Goal: Information Seeking & Learning: Check status

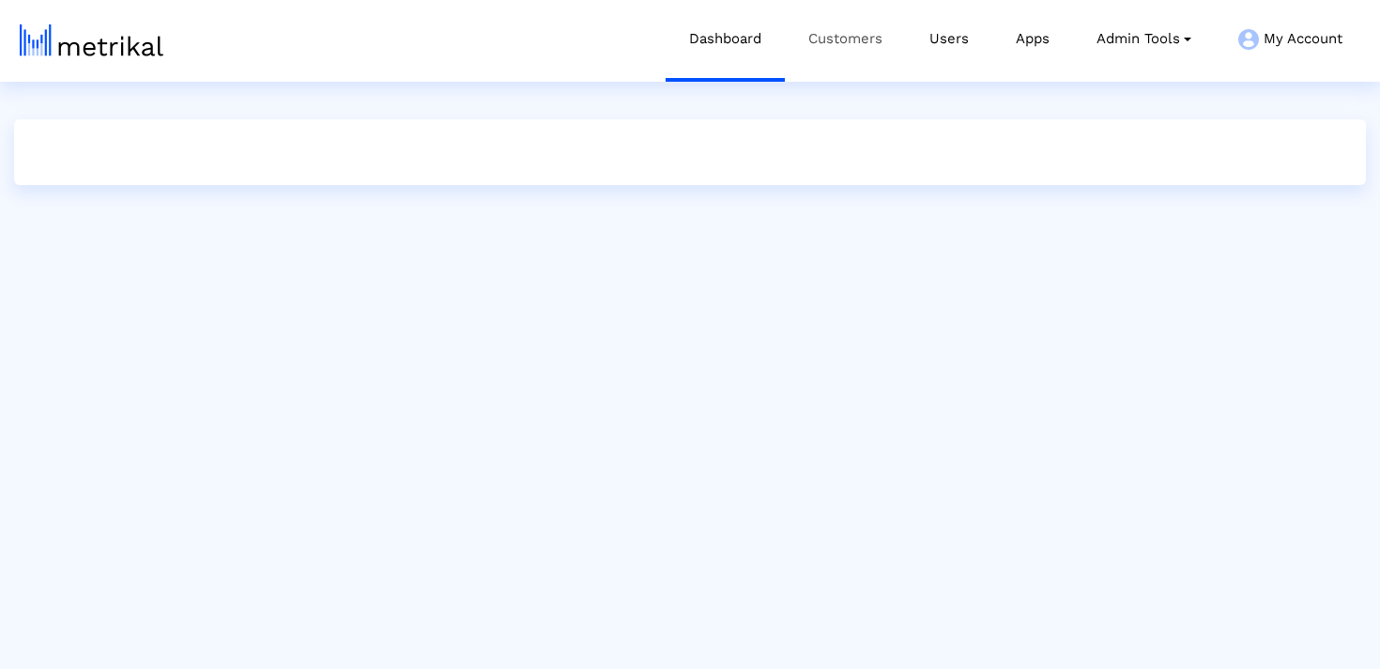
click at [821, 48] on link "Customers" at bounding box center [845, 39] width 121 height 78
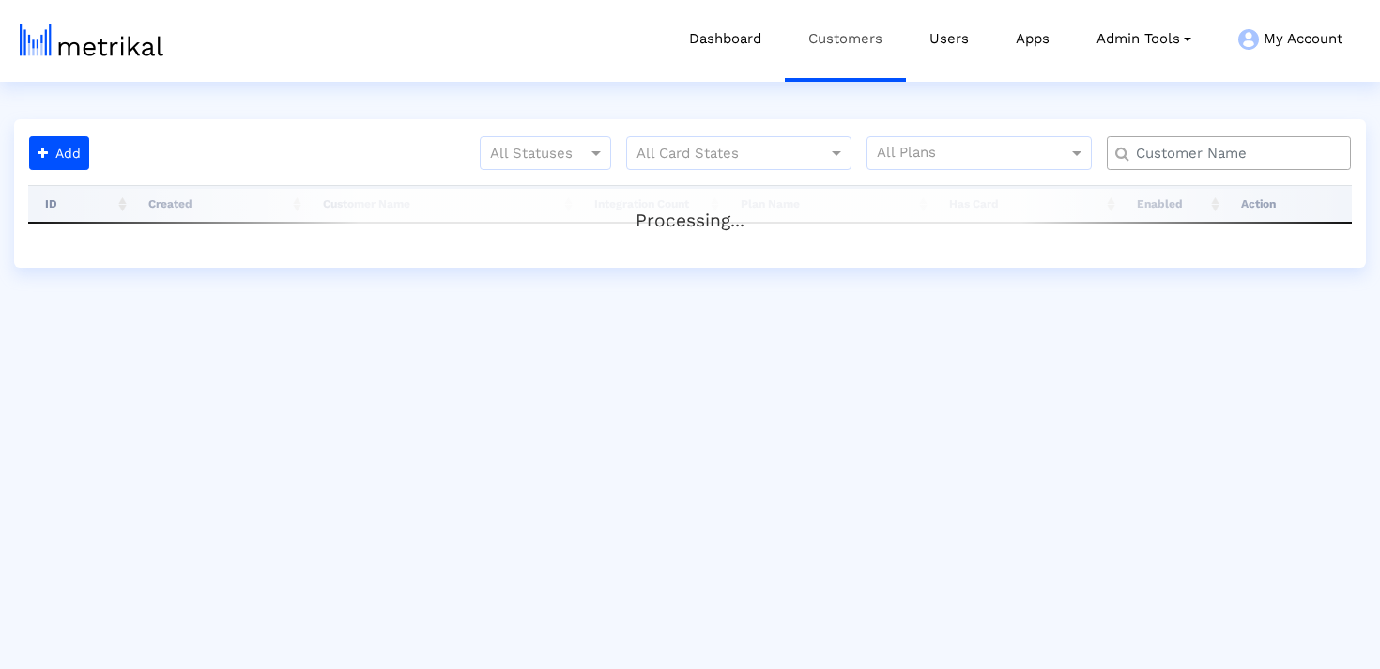
click at [852, 37] on link "Customers" at bounding box center [845, 39] width 121 height 78
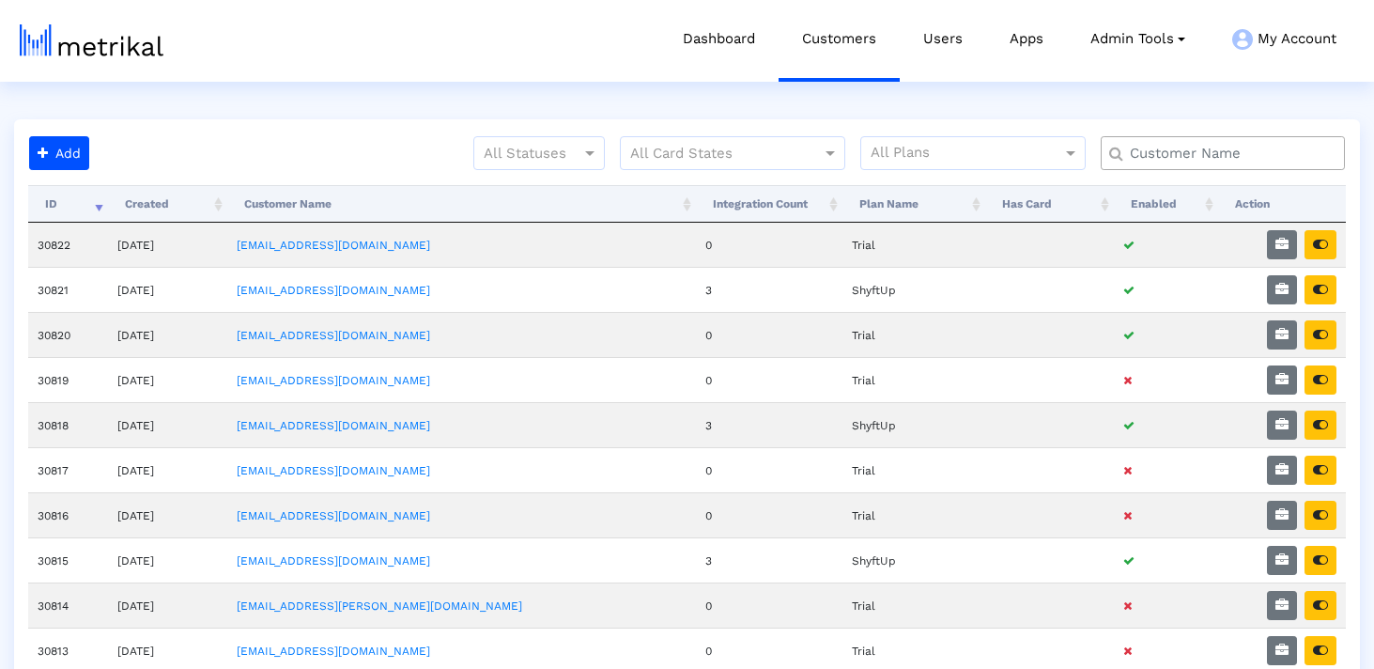
click at [1232, 149] on input "text" at bounding box center [1226, 154] width 221 height 20
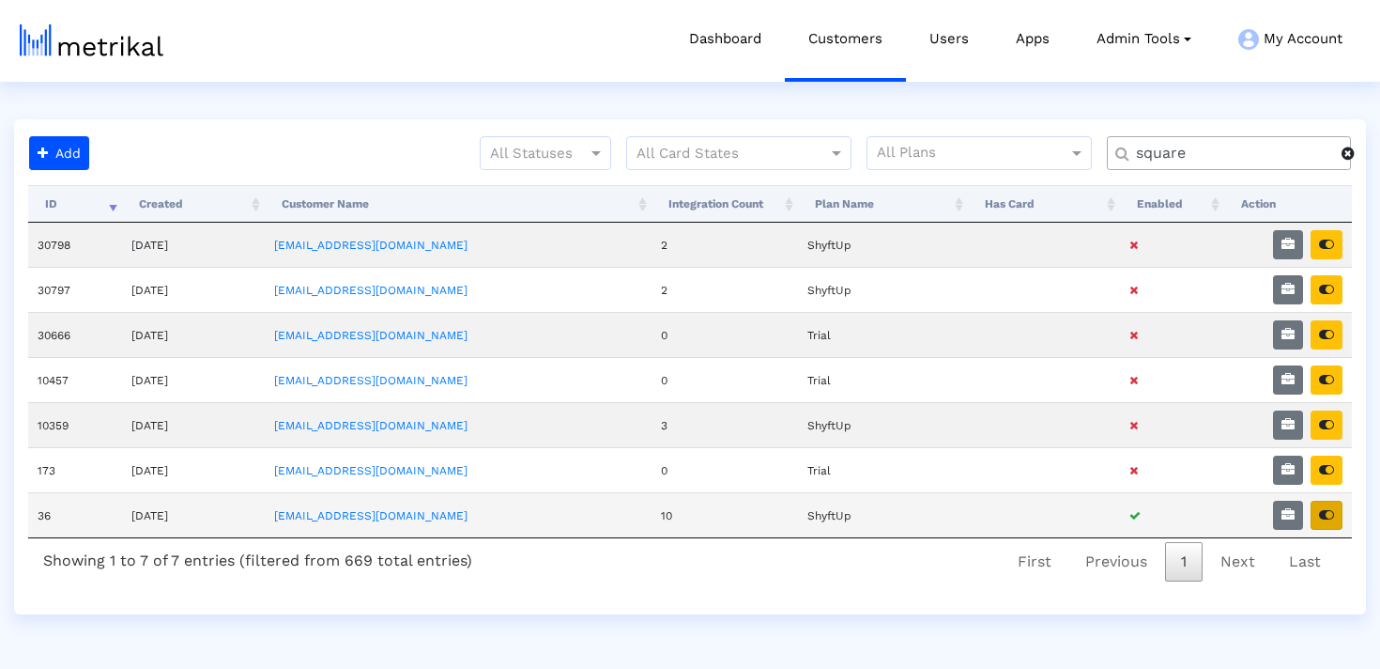
type input "square"
click at [1337, 518] on button "button" at bounding box center [1327, 514] width 32 height 29
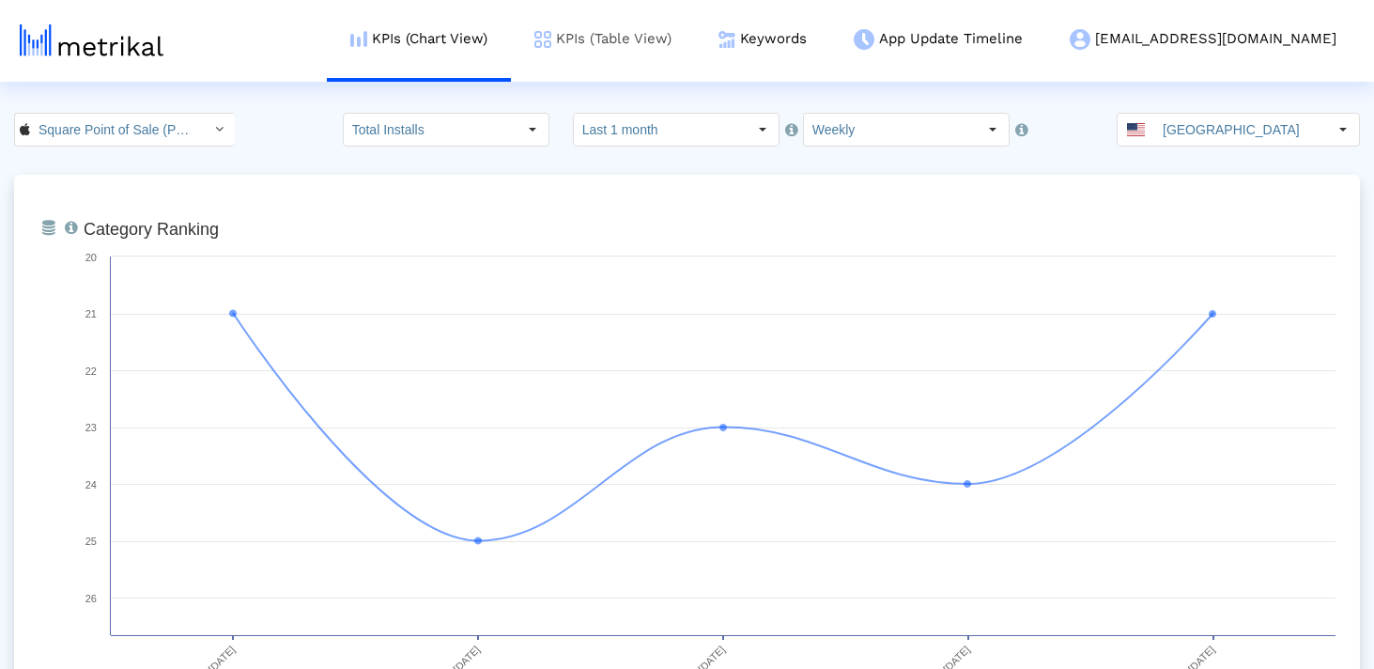
click at [695, 38] on link "KPIs (Table View)" at bounding box center [603, 39] width 184 height 78
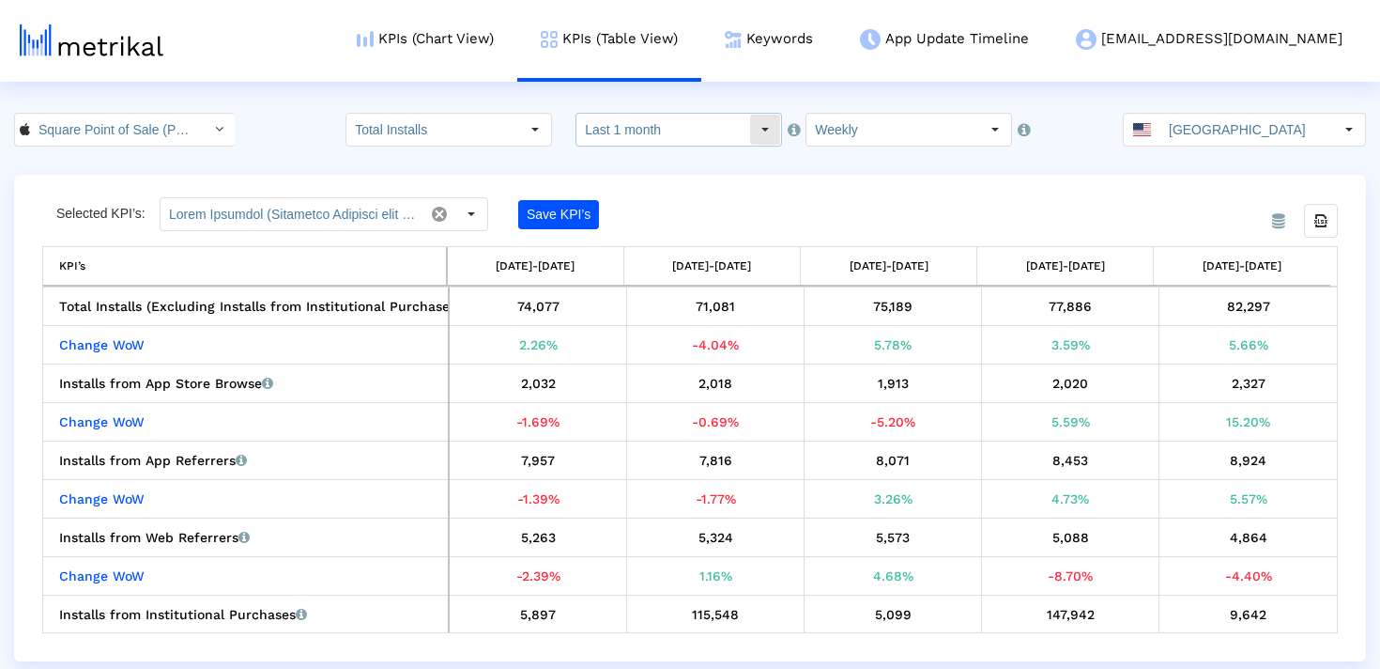
click at [684, 133] on input "Last 1 month" at bounding box center [663, 130] width 173 height 32
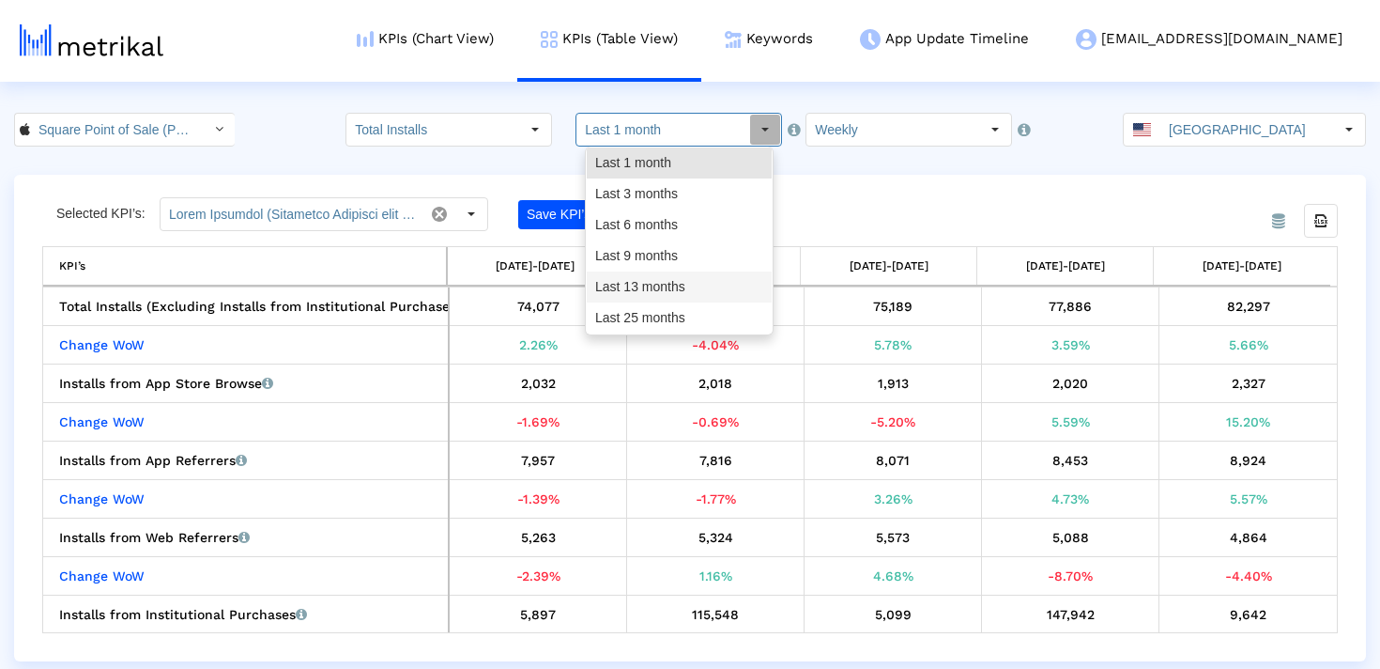
click at [657, 311] on div "Last 25 months" at bounding box center [679, 317] width 185 height 31
type input "Last 25 months"
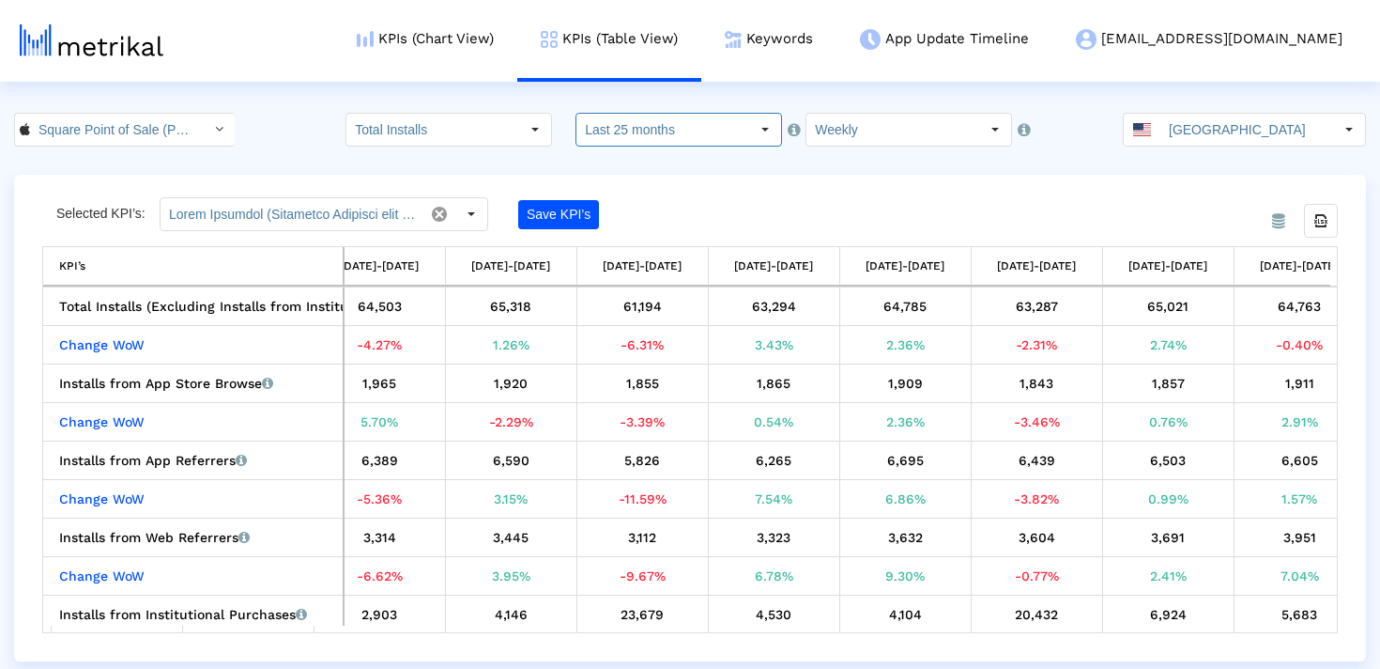
click at [849, 112] on html "KPIs (Chart View) KPIs (Table View) Keywords App Update Timeline willem@squareu…" at bounding box center [690, 330] width 1380 height 661
click at [850, 123] on input "Weekly" at bounding box center [893, 130] width 173 height 32
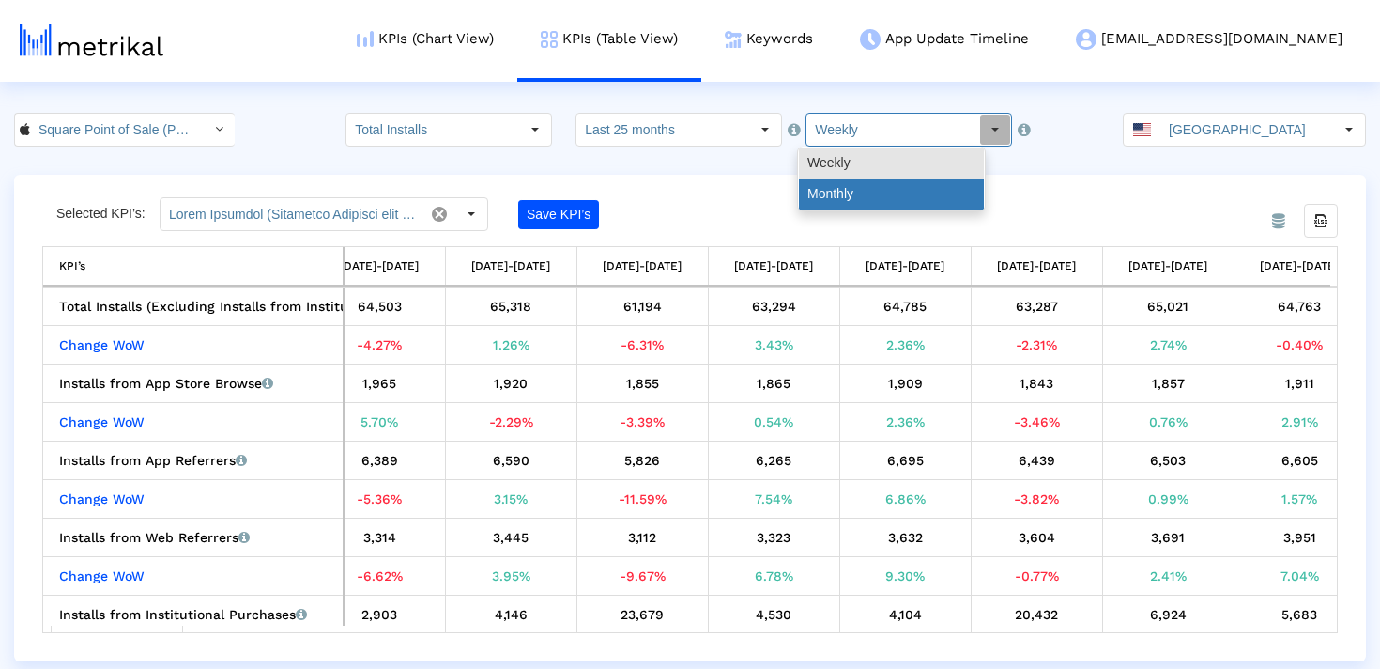
click at [850, 178] on div "Monthly" at bounding box center [891, 193] width 185 height 31
type input "Monthly"
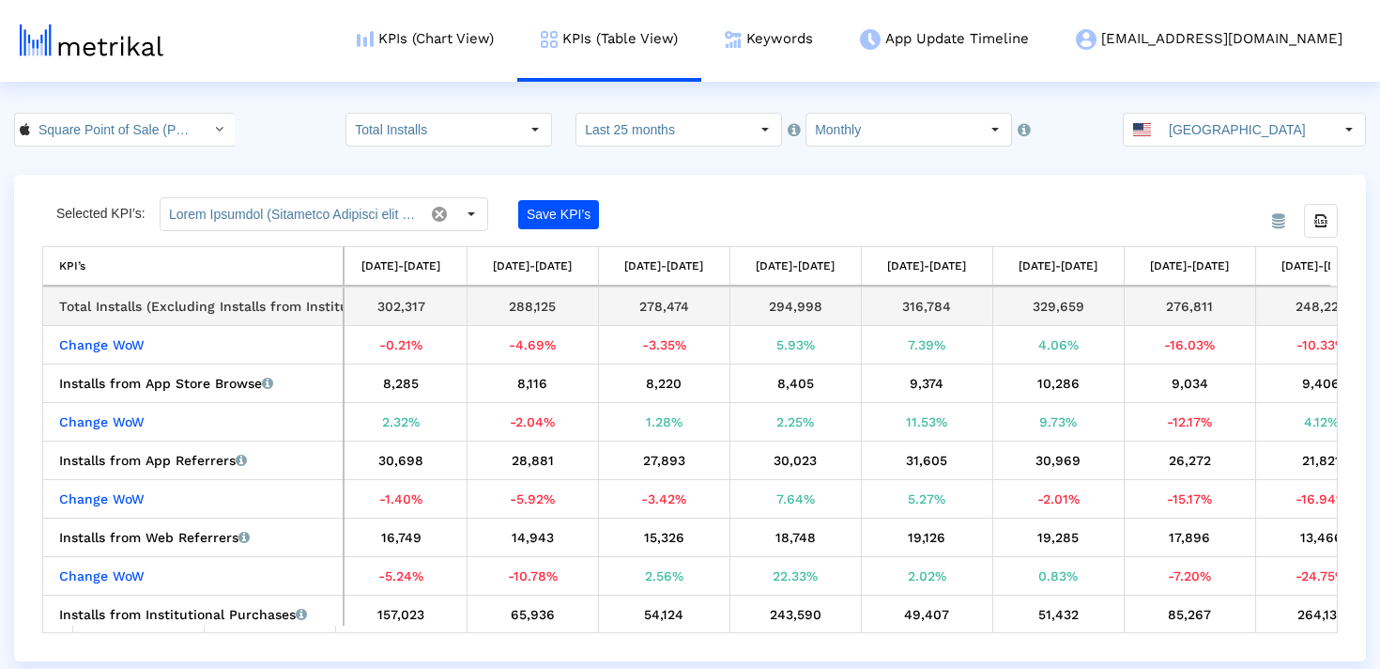
click at [545, 306] on div "288,125" at bounding box center [532, 306] width 117 height 24
copy div "288,125"
click at [1151, 135] on span at bounding box center [1142, 129] width 18 height 13
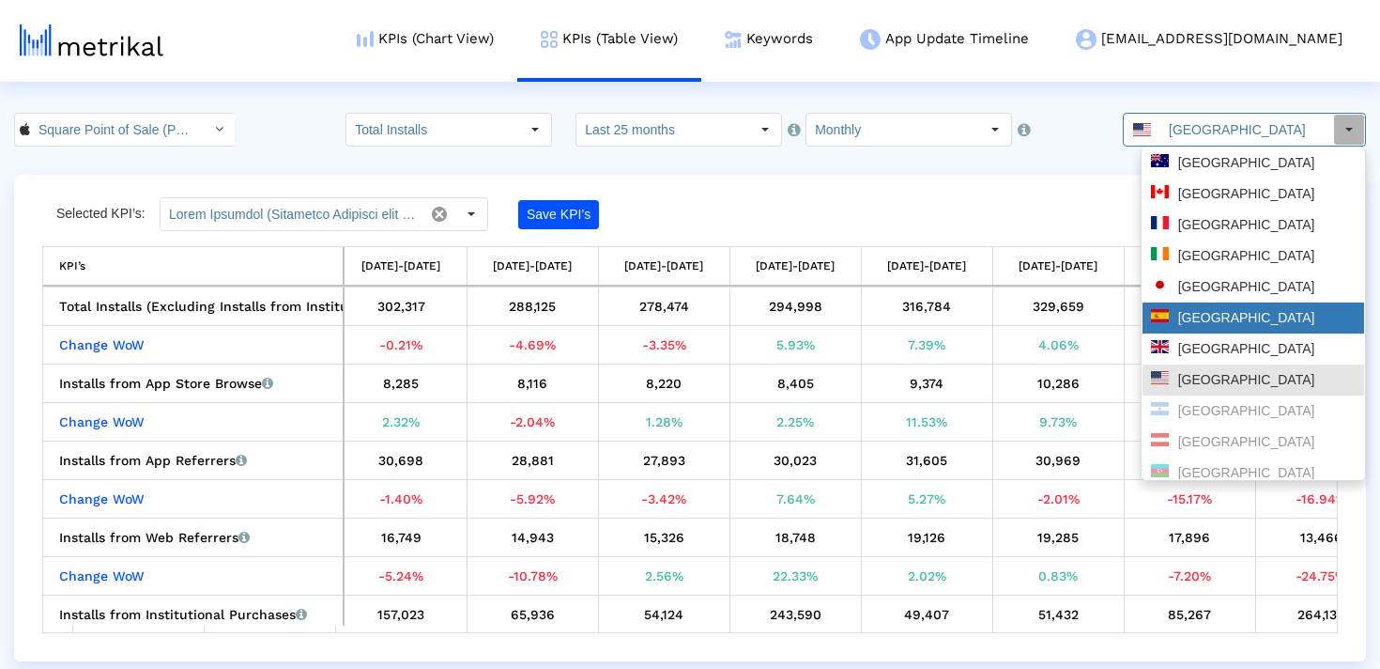
click at [1200, 310] on div "[GEOGRAPHIC_DATA]" at bounding box center [1253, 318] width 205 height 18
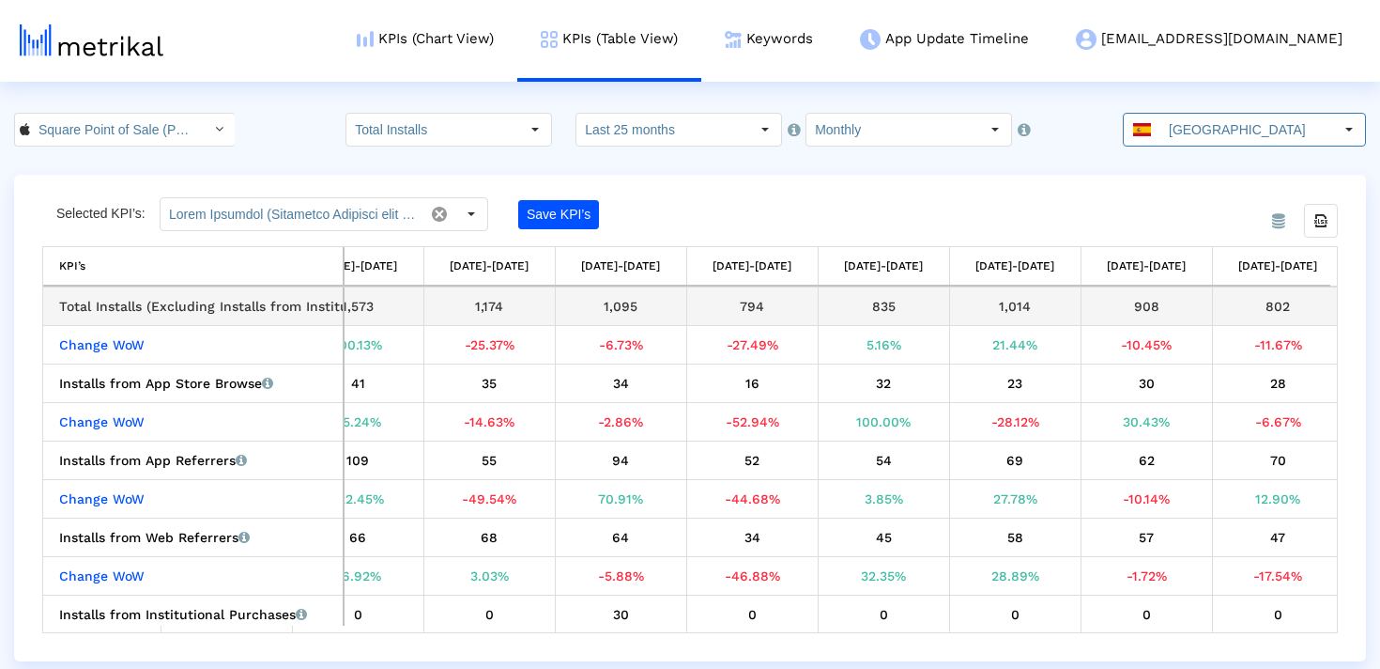
click at [738, 303] on div "794" at bounding box center [752, 306] width 117 height 24
copy div "794"
click at [627, 308] on div "1,095" at bounding box center [620, 306] width 117 height 24
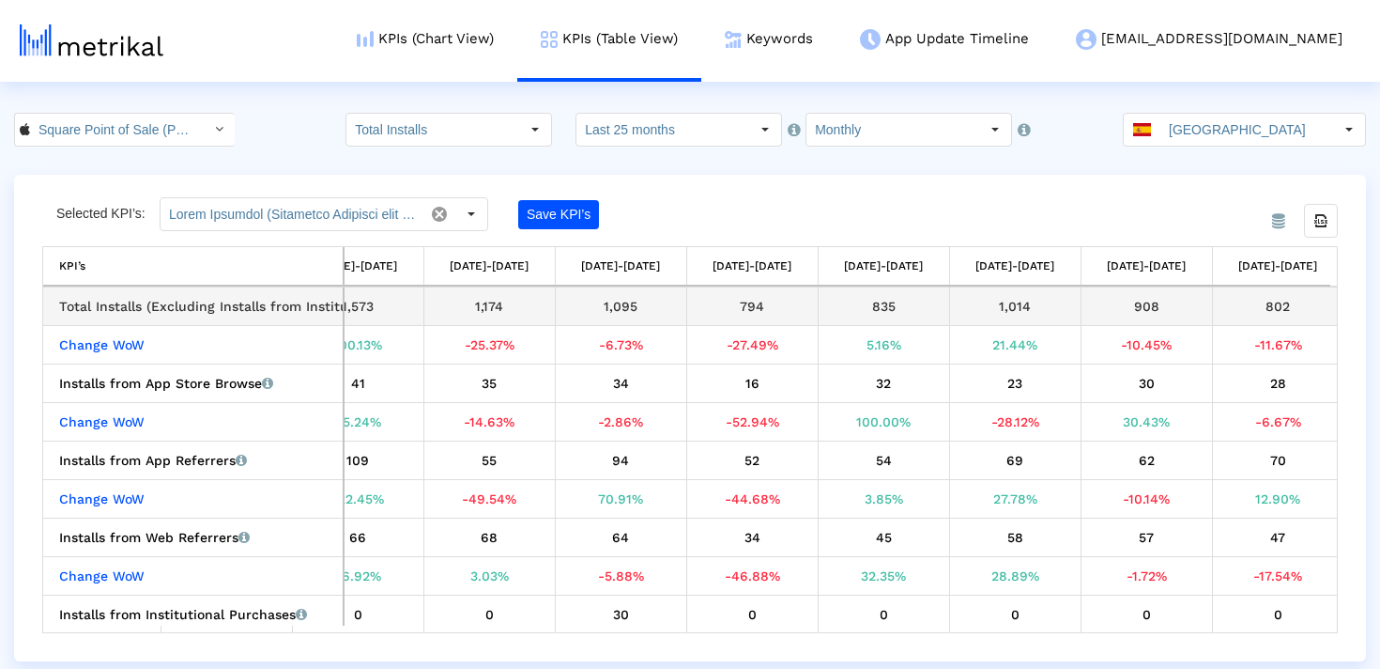
click at [627, 308] on div "1,095" at bounding box center [620, 306] width 117 height 24
copy div "1,095"
click at [745, 304] on div "794" at bounding box center [752, 306] width 117 height 24
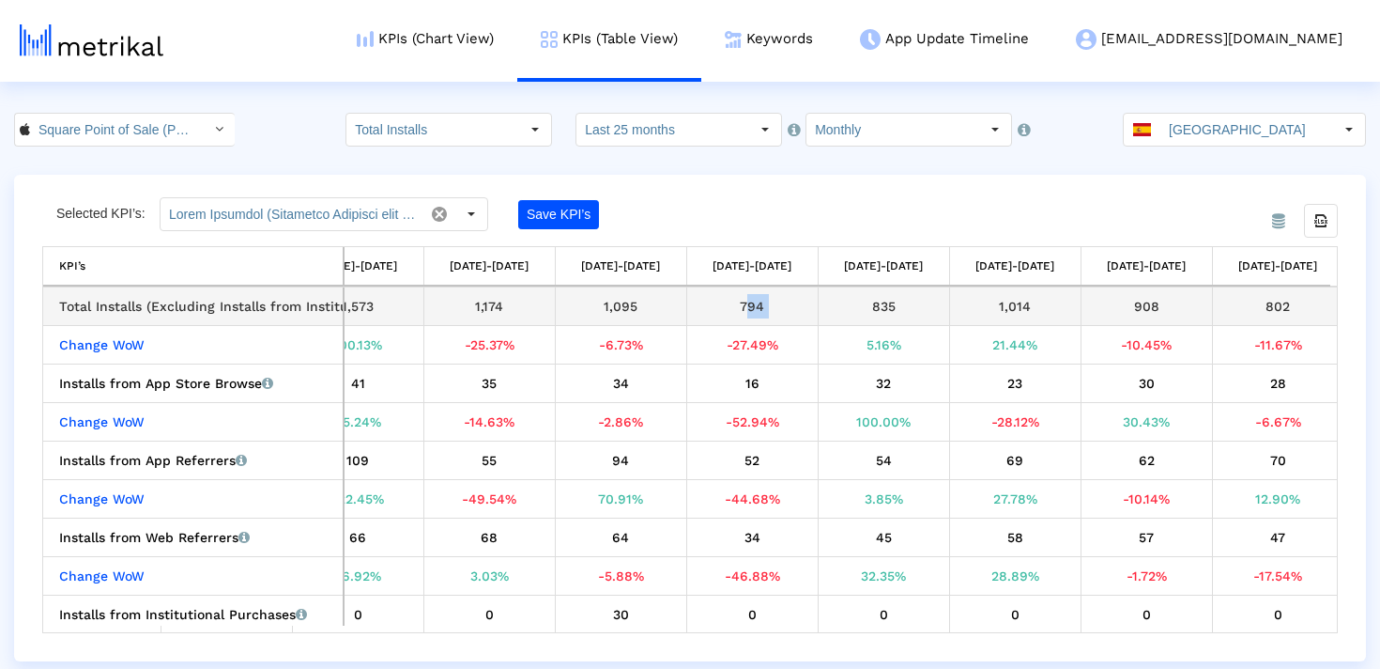
click at [745, 304] on div "794" at bounding box center [752, 306] width 117 height 24
copy div "794"
click at [872, 307] on div "835" at bounding box center [883, 306] width 117 height 24
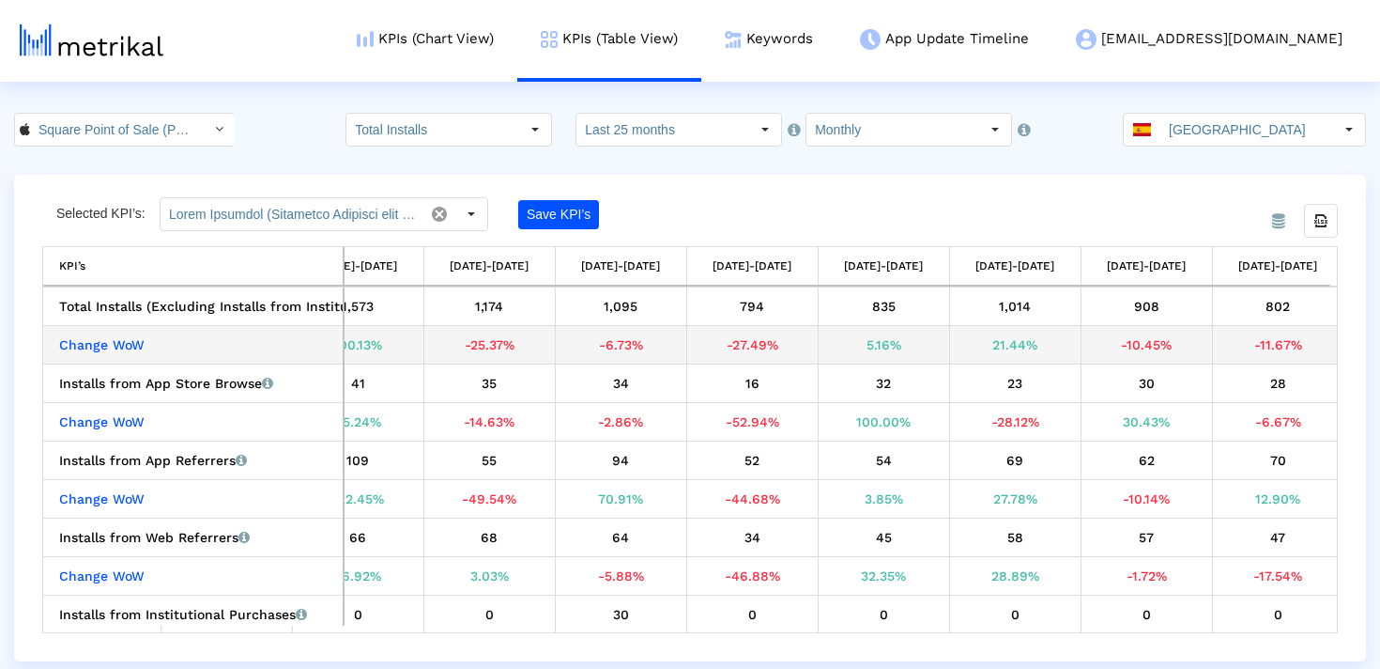
click at [746, 344] on div "-27.49%" at bounding box center [752, 344] width 117 height 24
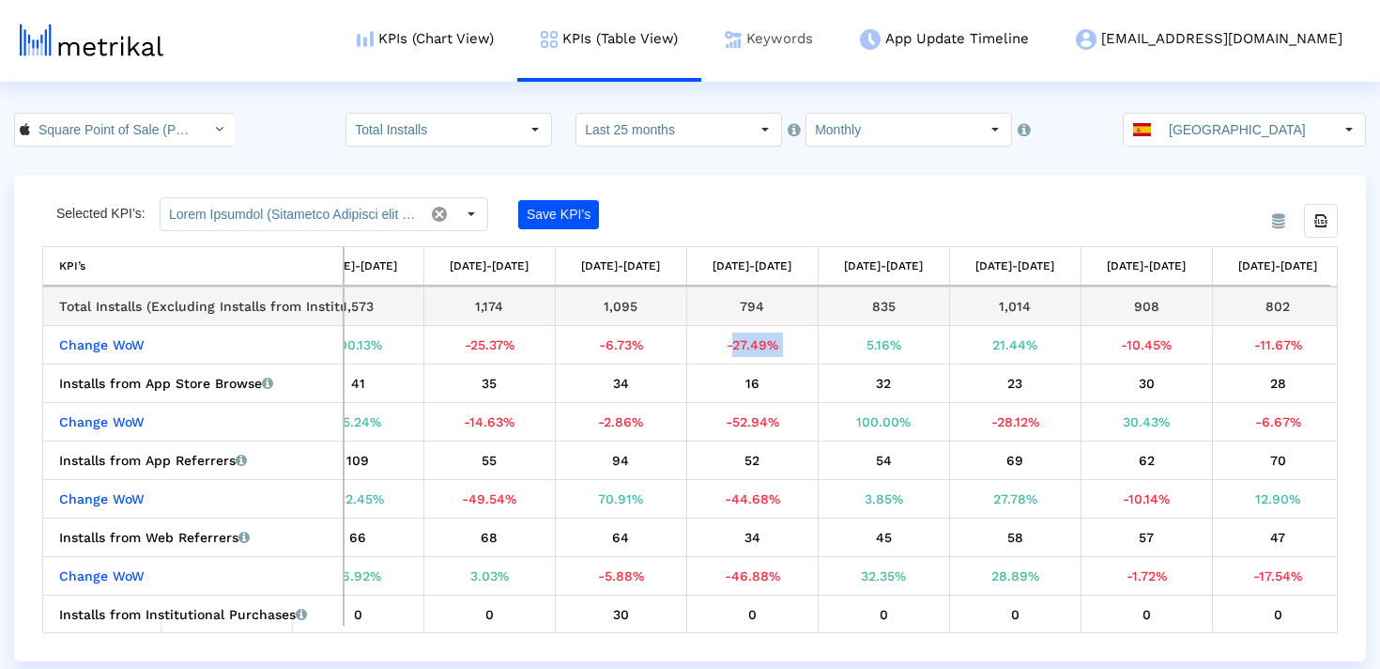
copy div "-27.49%"
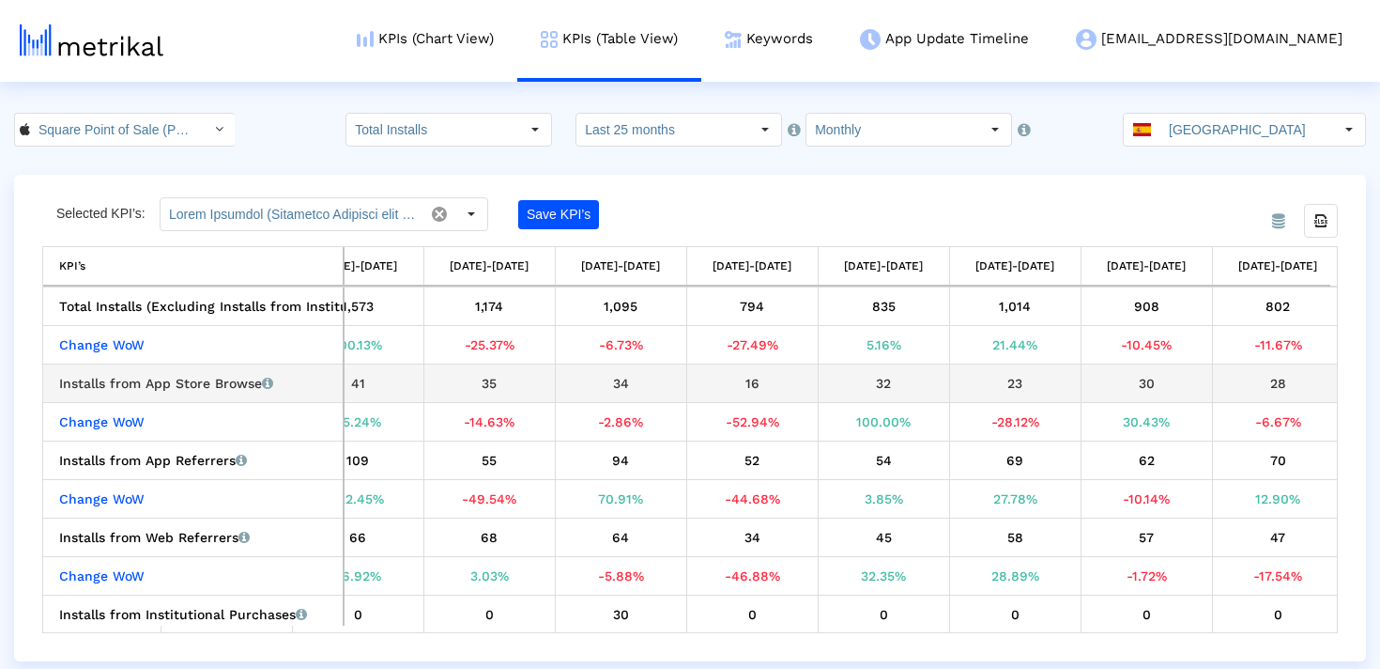
click at [870, 345] on div "5.16%" at bounding box center [883, 344] width 117 height 24
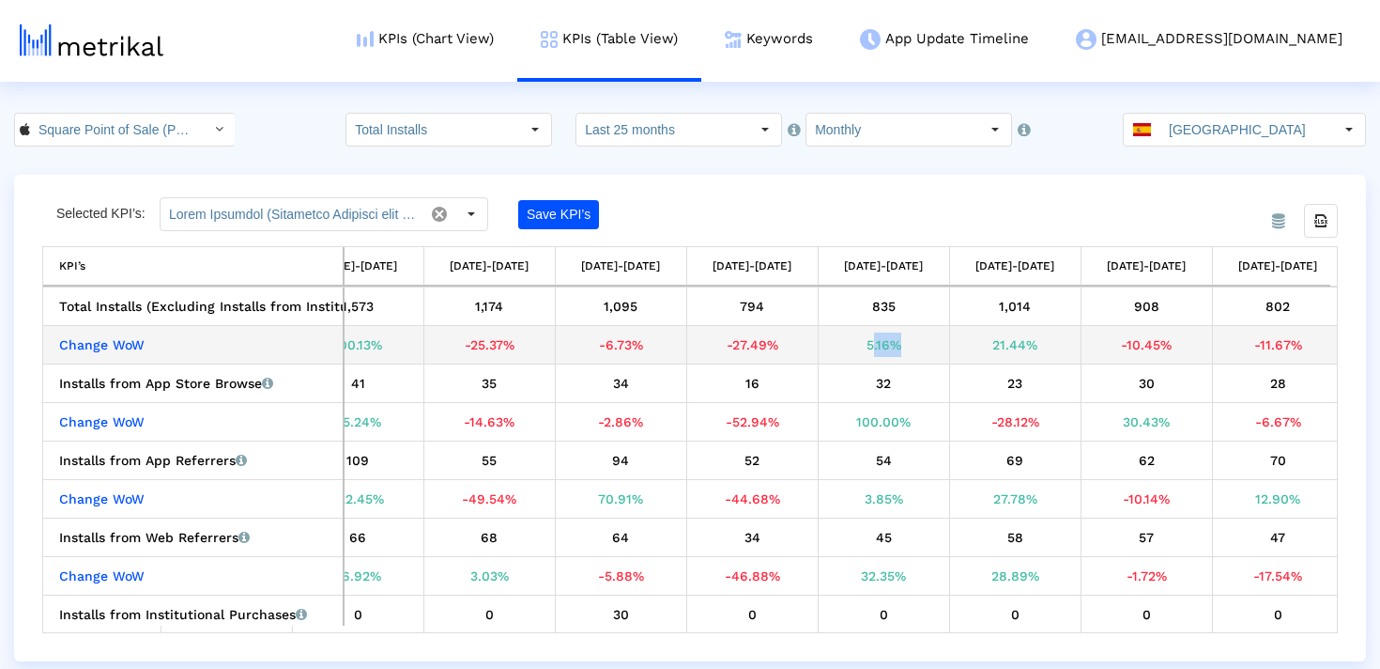
click at [870, 345] on div "5.16%" at bounding box center [883, 344] width 117 height 24
copy div "5.16%"
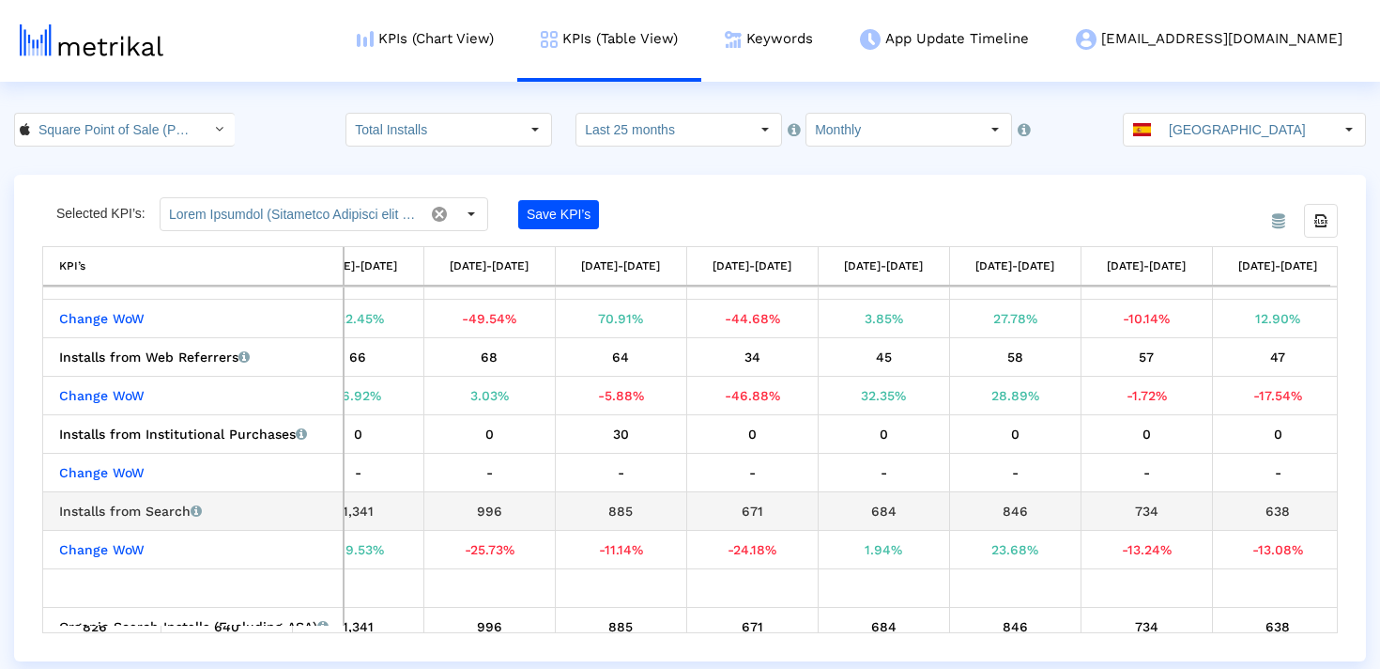
click at [743, 495] on td "671" at bounding box center [751, 510] width 131 height 38
click at [622, 518] on div "885" at bounding box center [620, 511] width 117 height 24
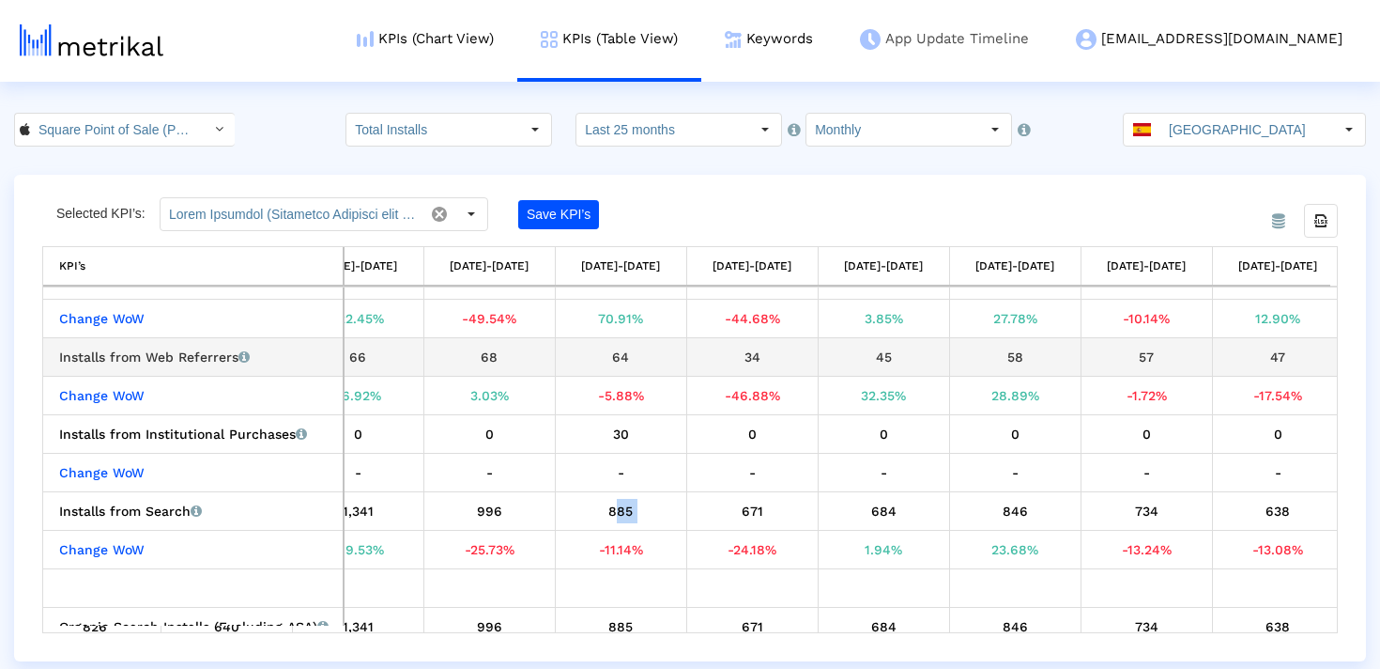
copy div "885"
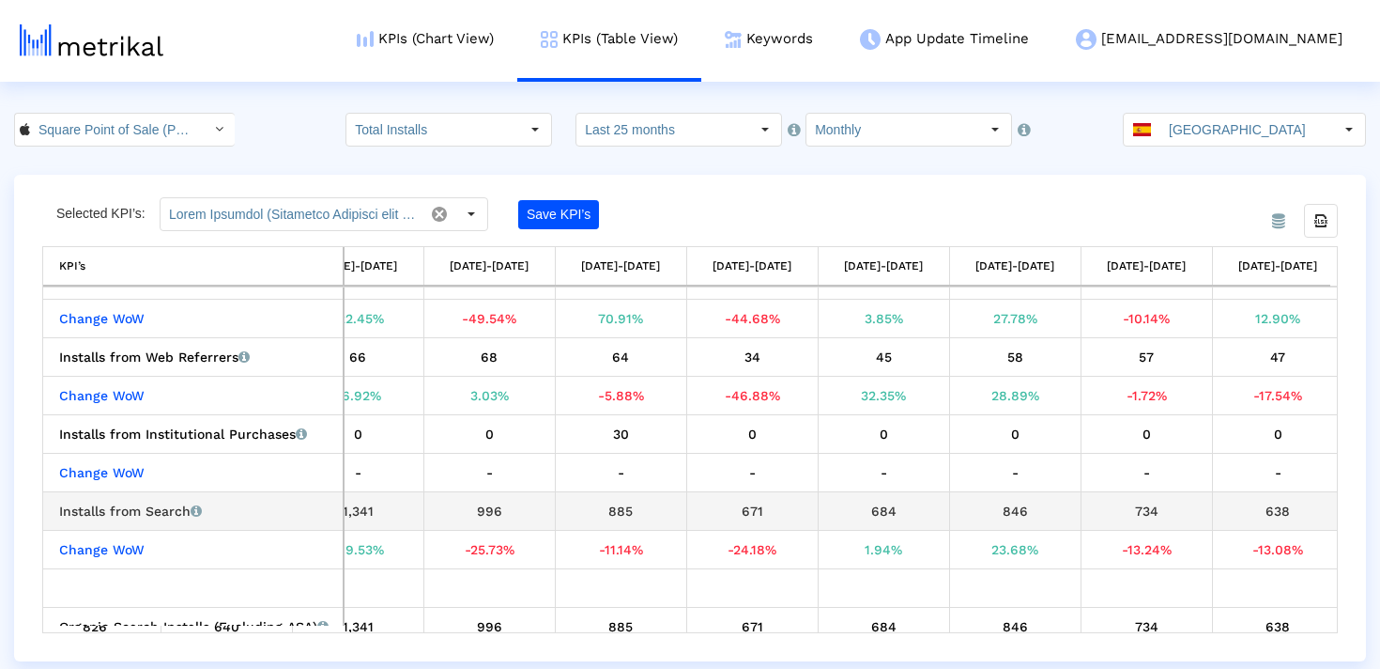
click at [716, 512] on div "671" at bounding box center [752, 511] width 117 height 24
click at [744, 512] on div "671" at bounding box center [752, 511] width 117 height 24
copy div "671"
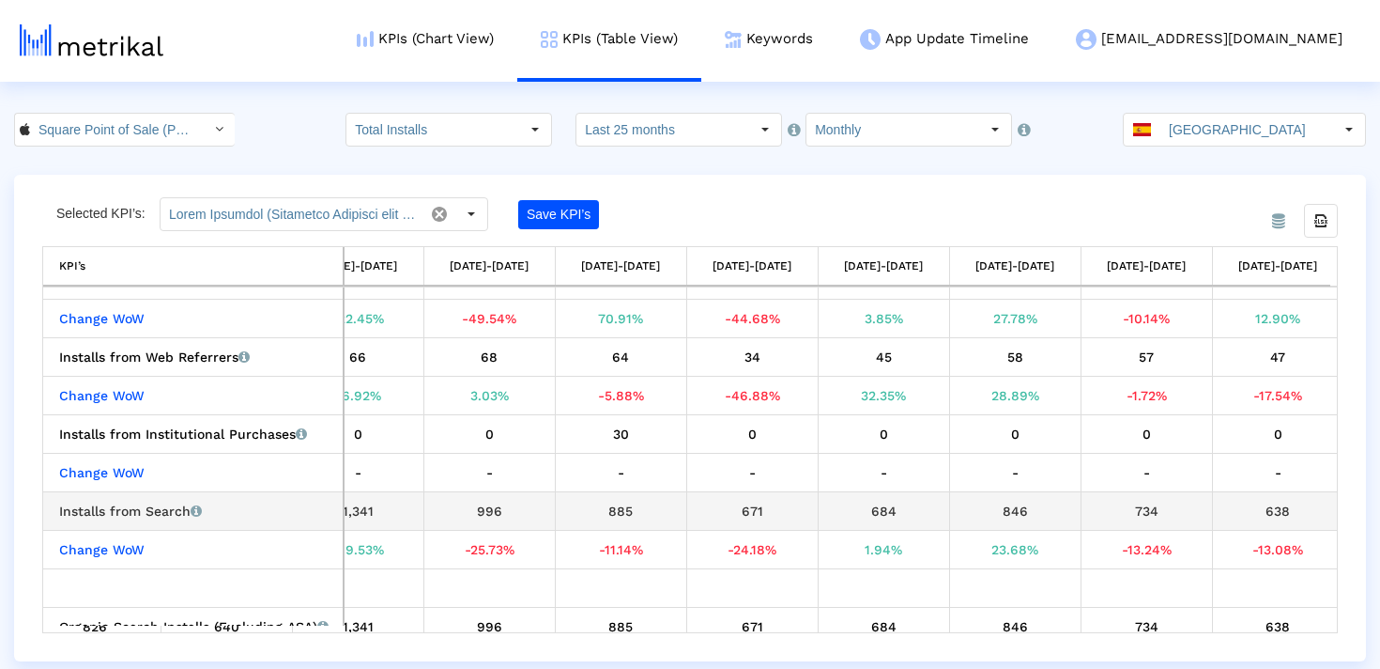
click at [871, 510] on div "684" at bounding box center [883, 511] width 117 height 24
copy div "684"
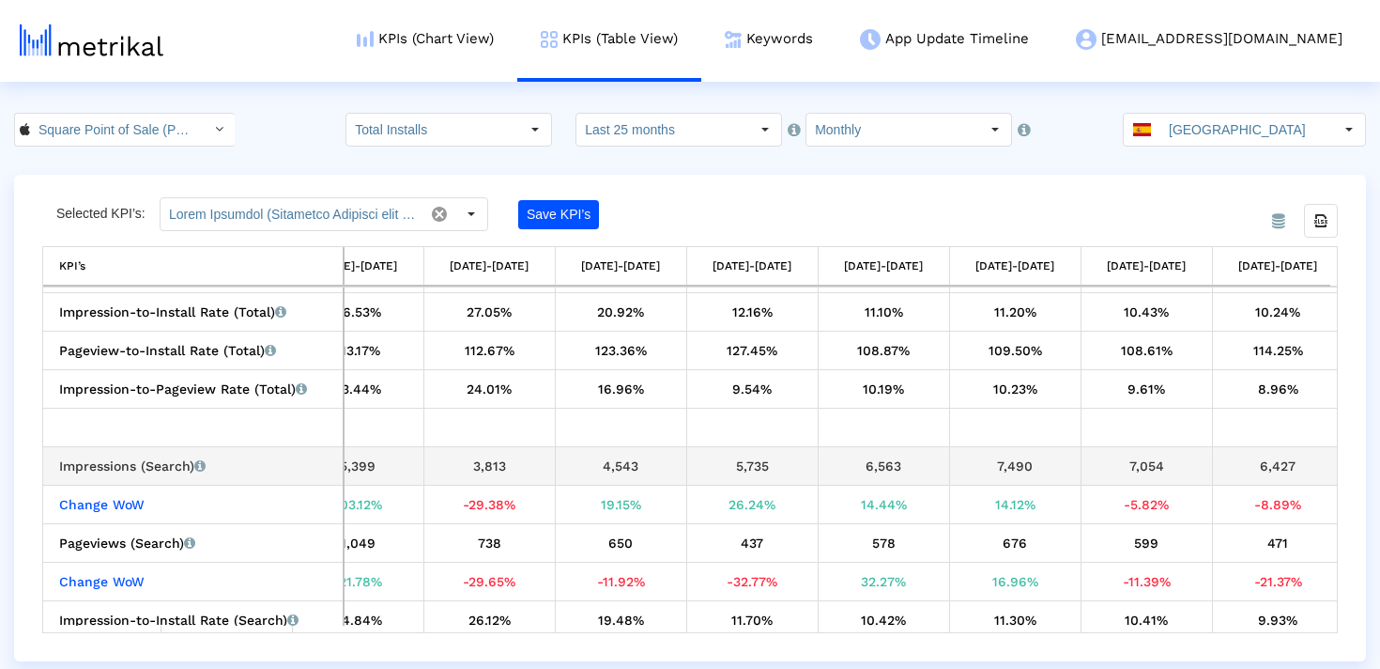
click at [633, 448] on td "4,543" at bounding box center [620, 465] width 131 height 38
copy div "4,543"
click at [741, 459] on div "5,735" at bounding box center [752, 466] width 117 height 24
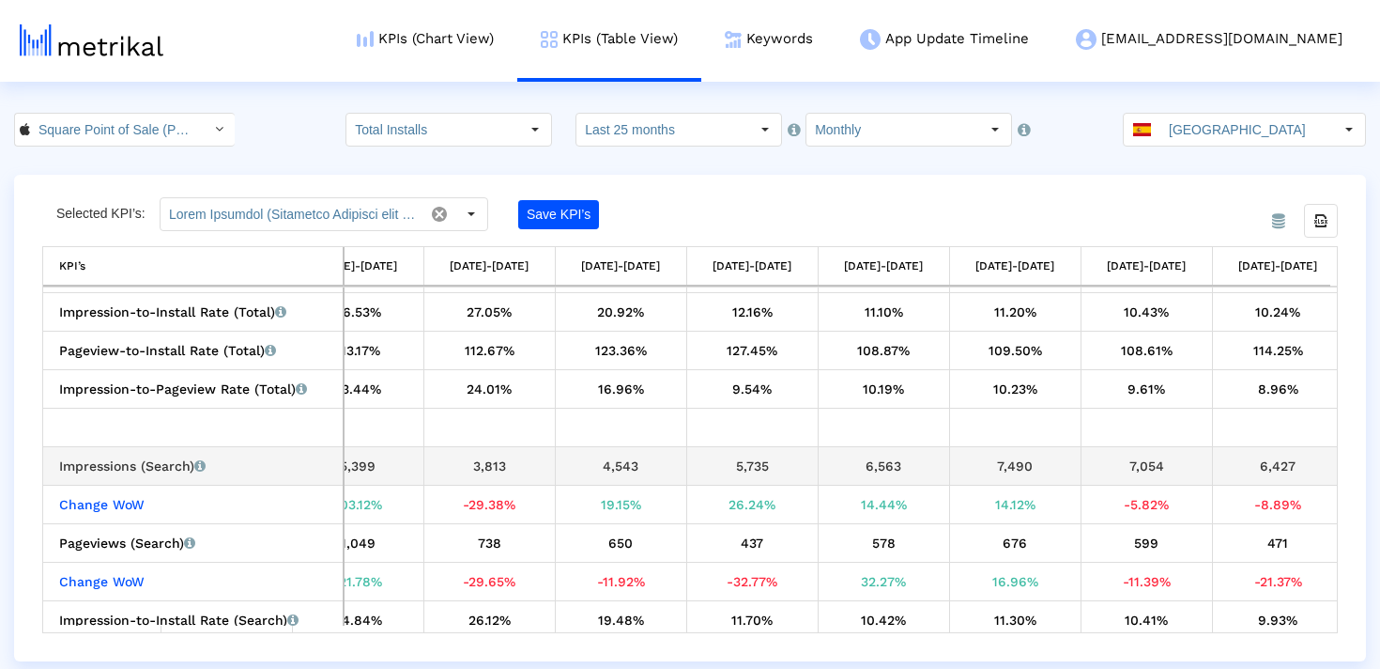
click at [741, 459] on div "5,735" at bounding box center [752, 466] width 117 height 24
click at [855, 467] on div "6,563" at bounding box center [883, 466] width 117 height 24
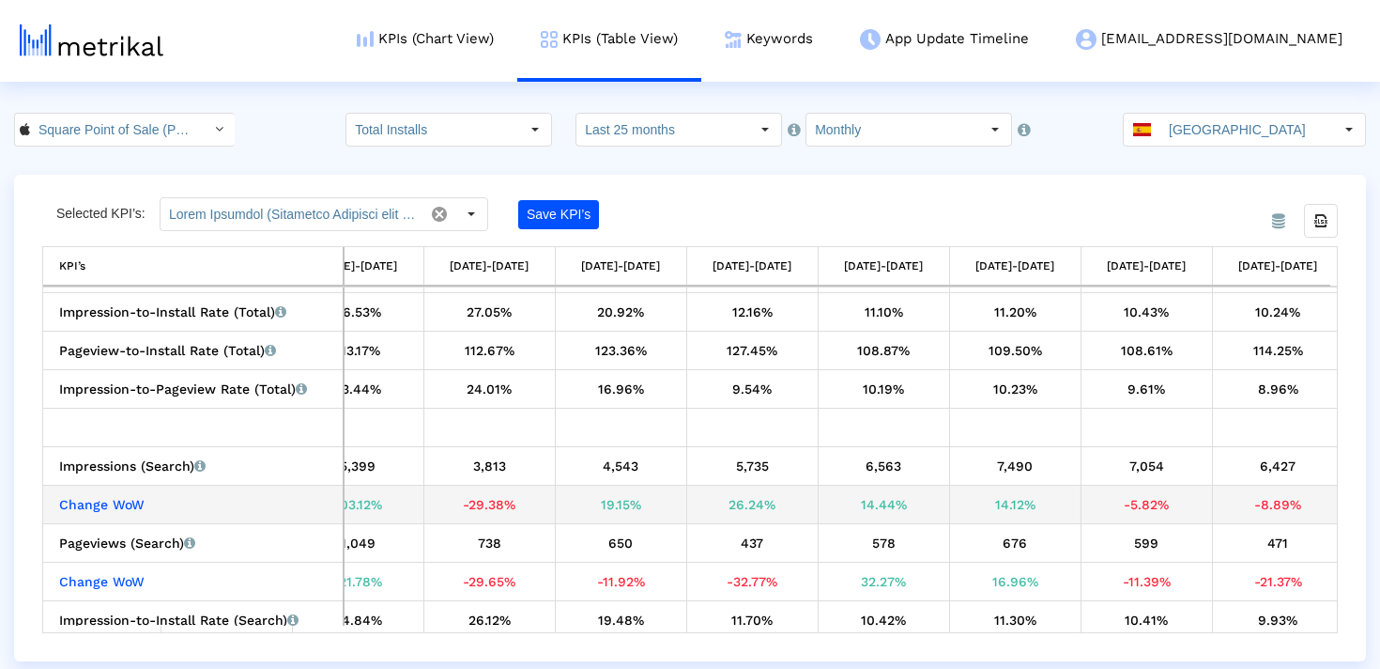
click at [747, 496] on div "26.24%" at bounding box center [752, 504] width 117 height 24
click at [879, 495] on div "14.44%" at bounding box center [883, 504] width 117 height 24
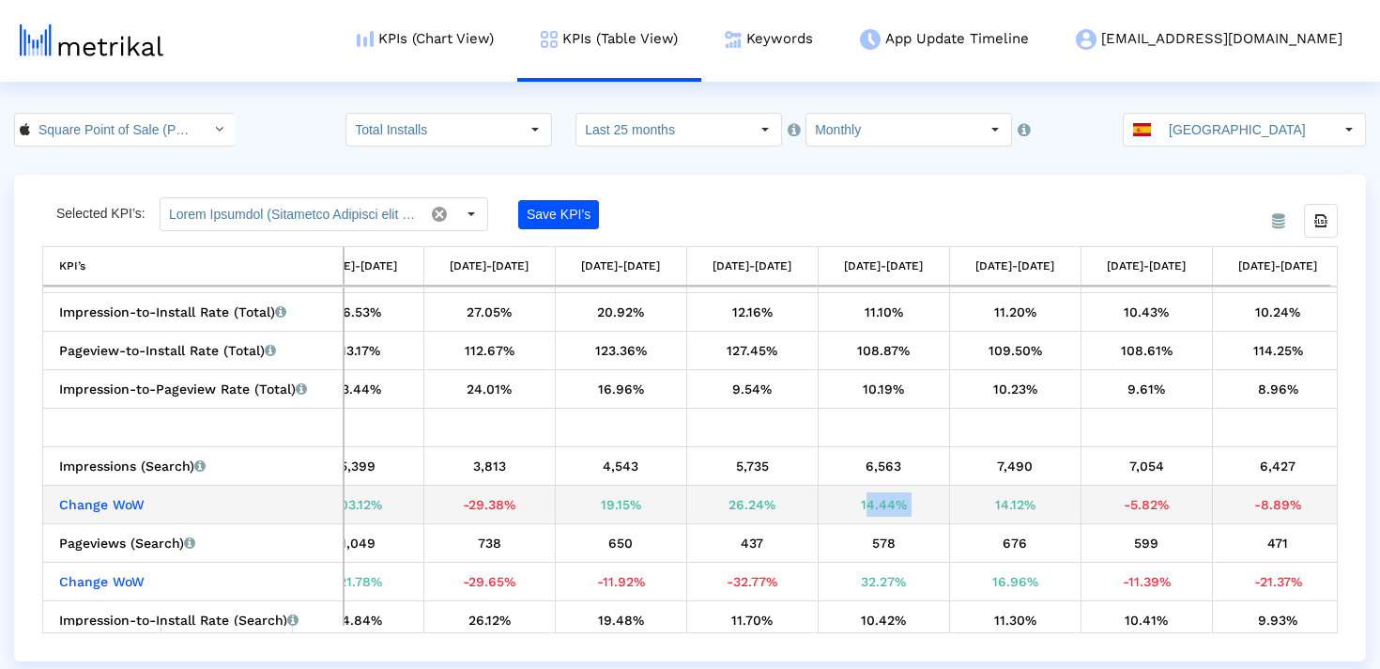
click at [879, 495] on div "14.44%" at bounding box center [883, 504] width 117 height 24
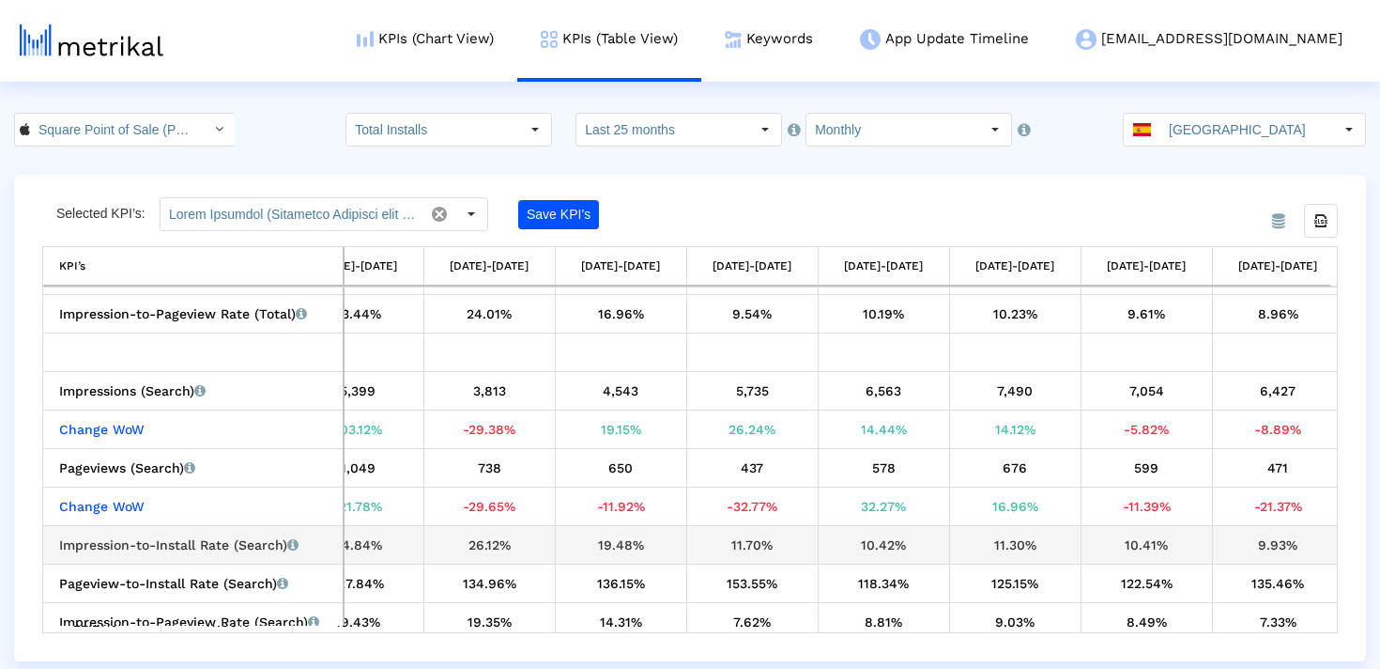
click at [646, 548] on div "19.48%" at bounding box center [620, 544] width 117 height 24
click at [747, 541] on div "11.70%" at bounding box center [752, 544] width 117 height 24
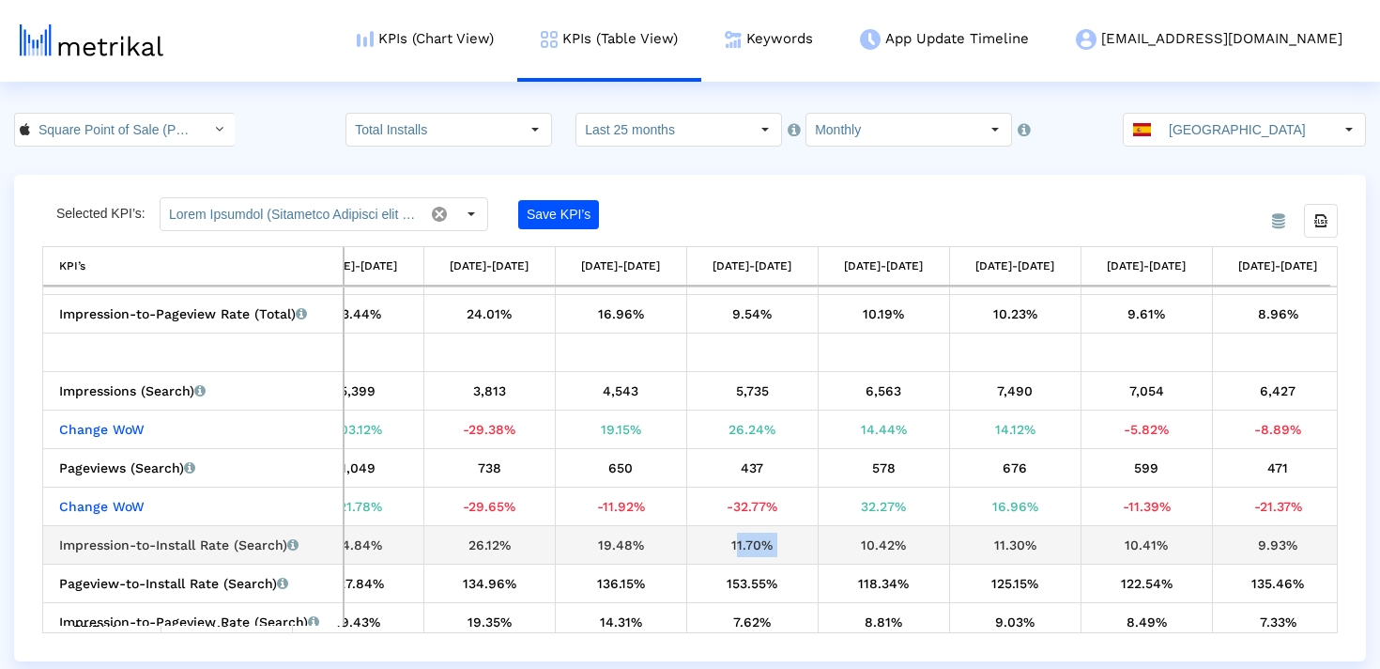
click at [747, 541] on div "11.70%" at bounding box center [752, 544] width 117 height 24
click at [878, 542] on div "10.42%" at bounding box center [883, 544] width 117 height 24
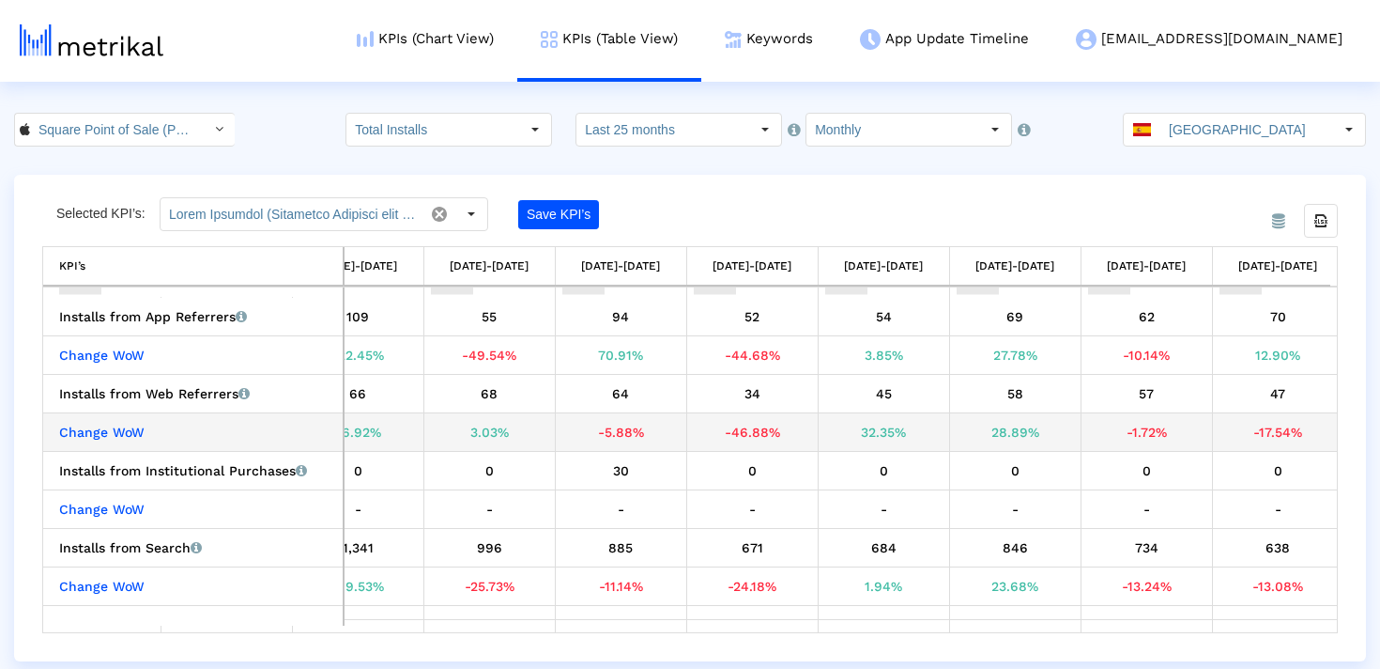
scroll to position [229, 0]
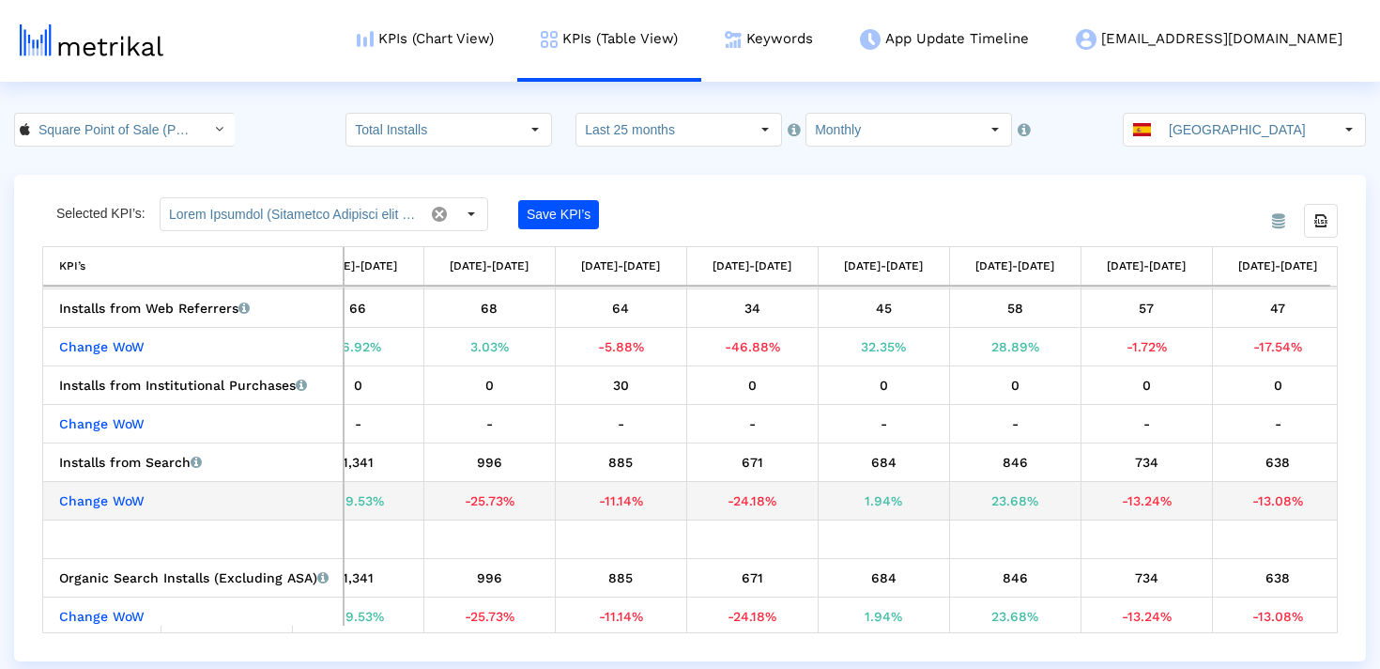
click at [727, 497] on div "-24.18%" at bounding box center [752, 500] width 117 height 24
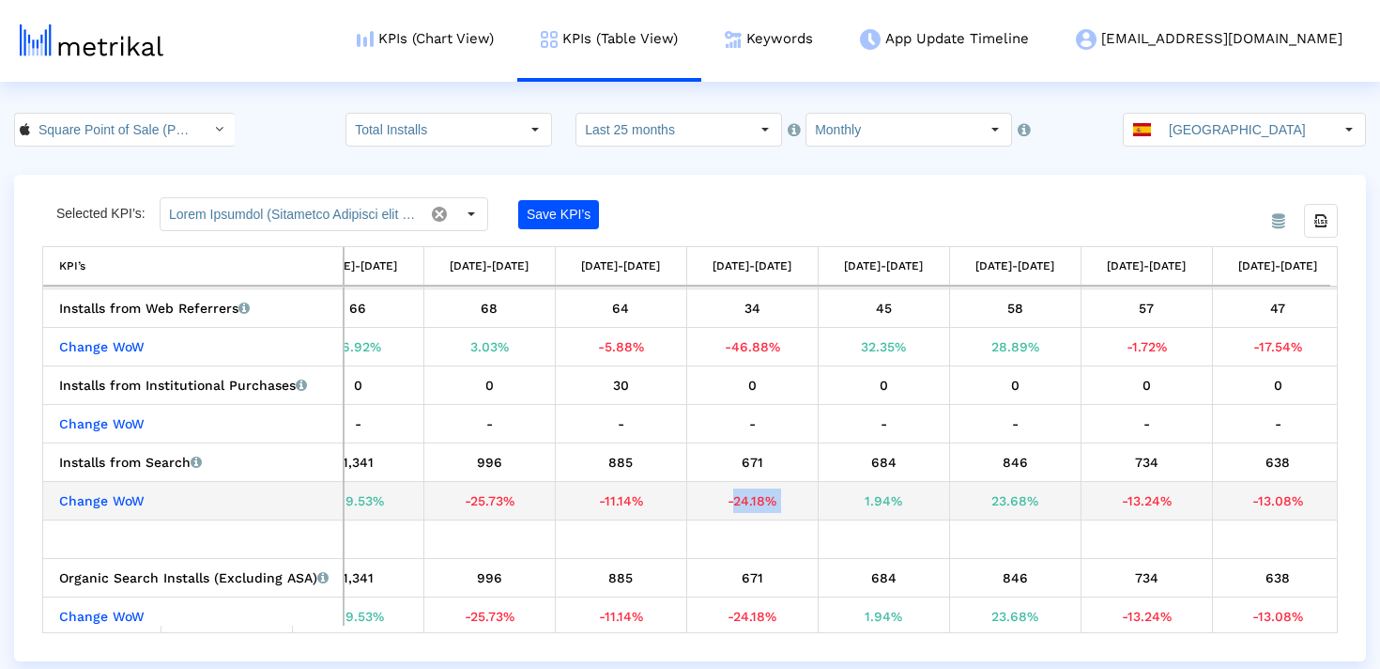
click at [727, 497] on div "-24.18%" at bounding box center [752, 500] width 117 height 24
click at [885, 510] on div "1.94%" at bounding box center [883, 500] width 117 height 24
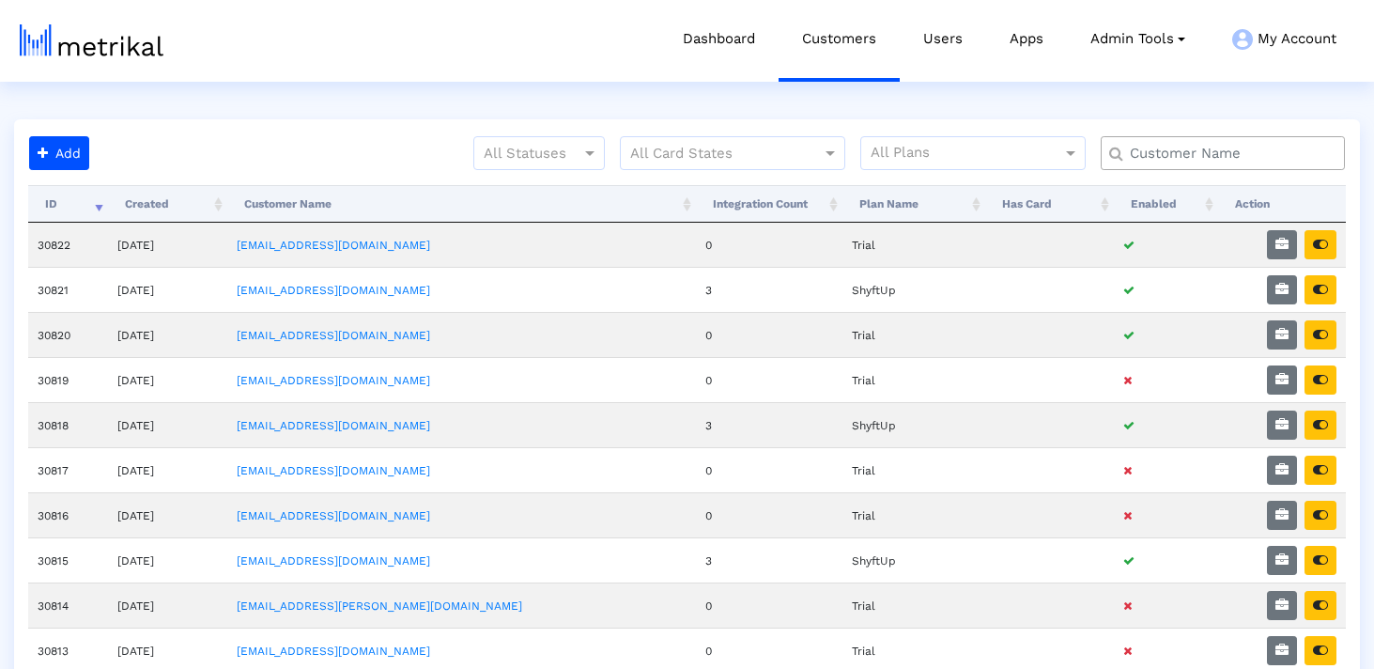
click at [1194, 139] on div at bounding box center [1223, 153] width 244 height 34
click at [1194, 140] on div at bounding box center [1223, 153] width 244 height 34
click at [1183, 167] on div at bounding box center [1223, 153] width 244 height 34
click at [1173, 137] on div at bounding box center [1223, 153] width 244 height 34
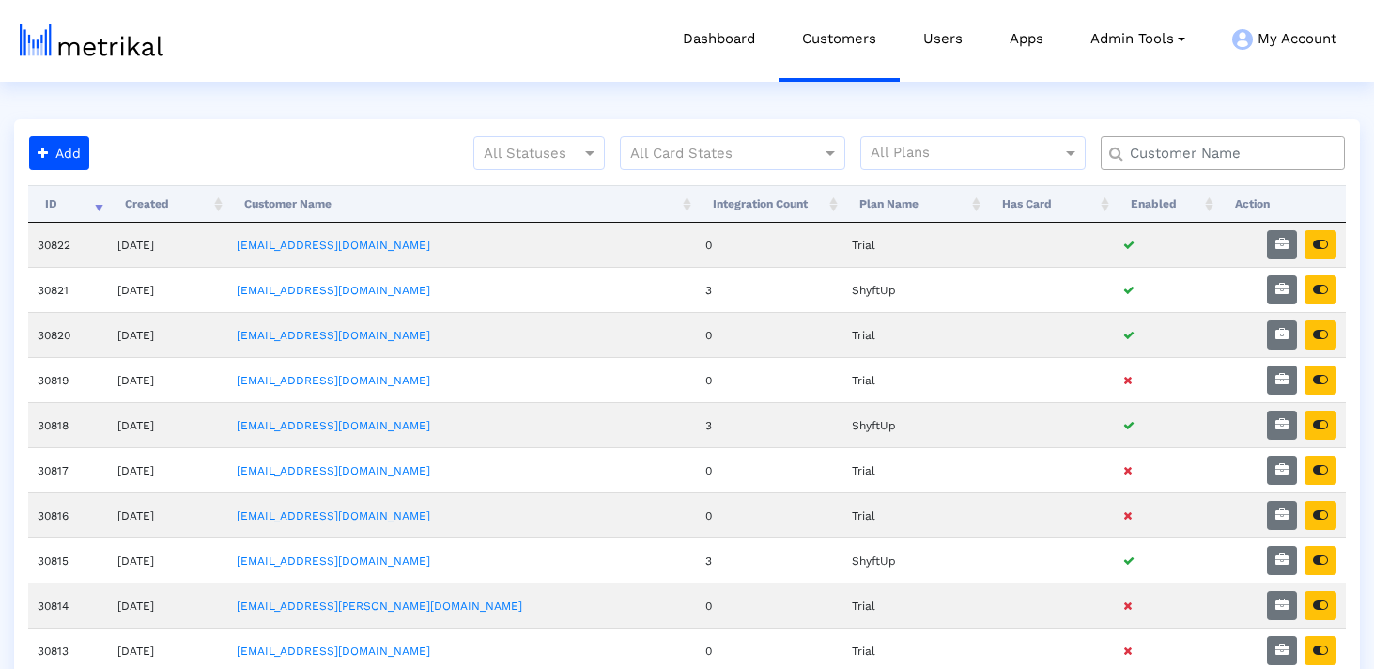
click at [1166, 160] on input "text" at bounding box center [1226, 154] width 221 height 20
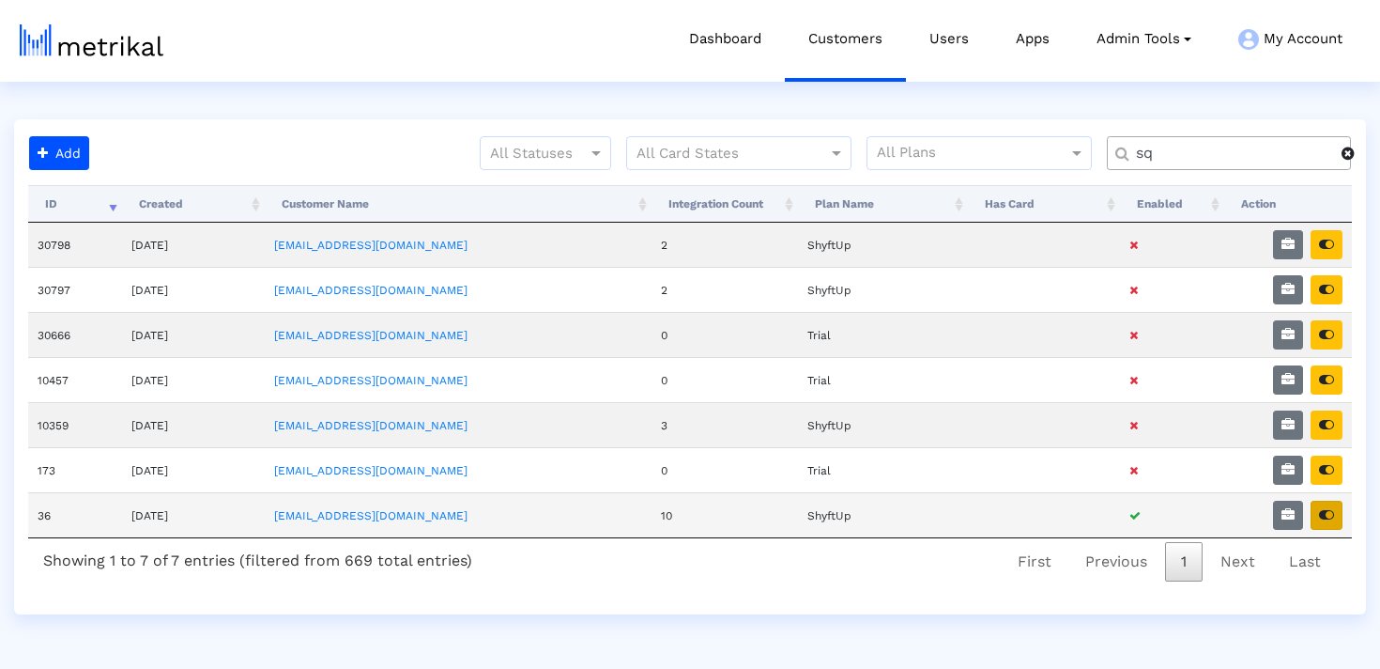
type input "sq"
click at [1326, 513] on icon "button" at bounding box center [1326, 514] width 15 height 13
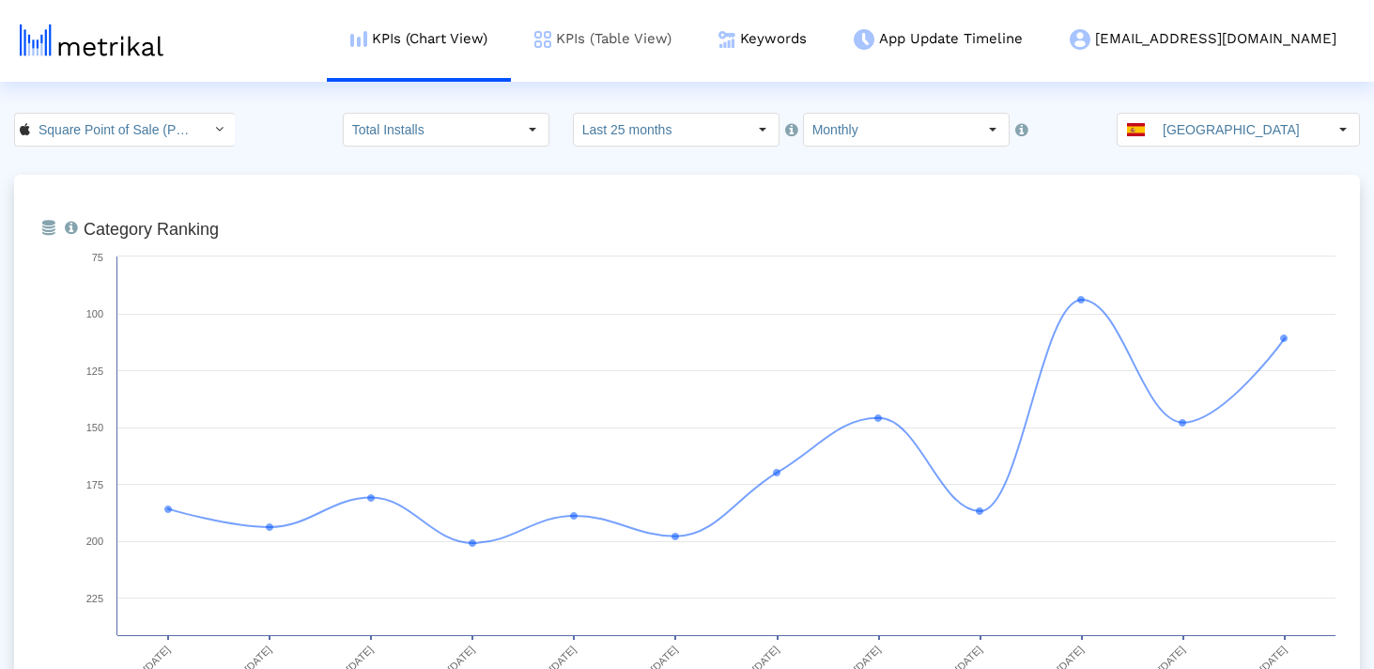
click at [695, 28] on link "KPIs (Table View)" at bounding box center [603, 39] width 184 height 78
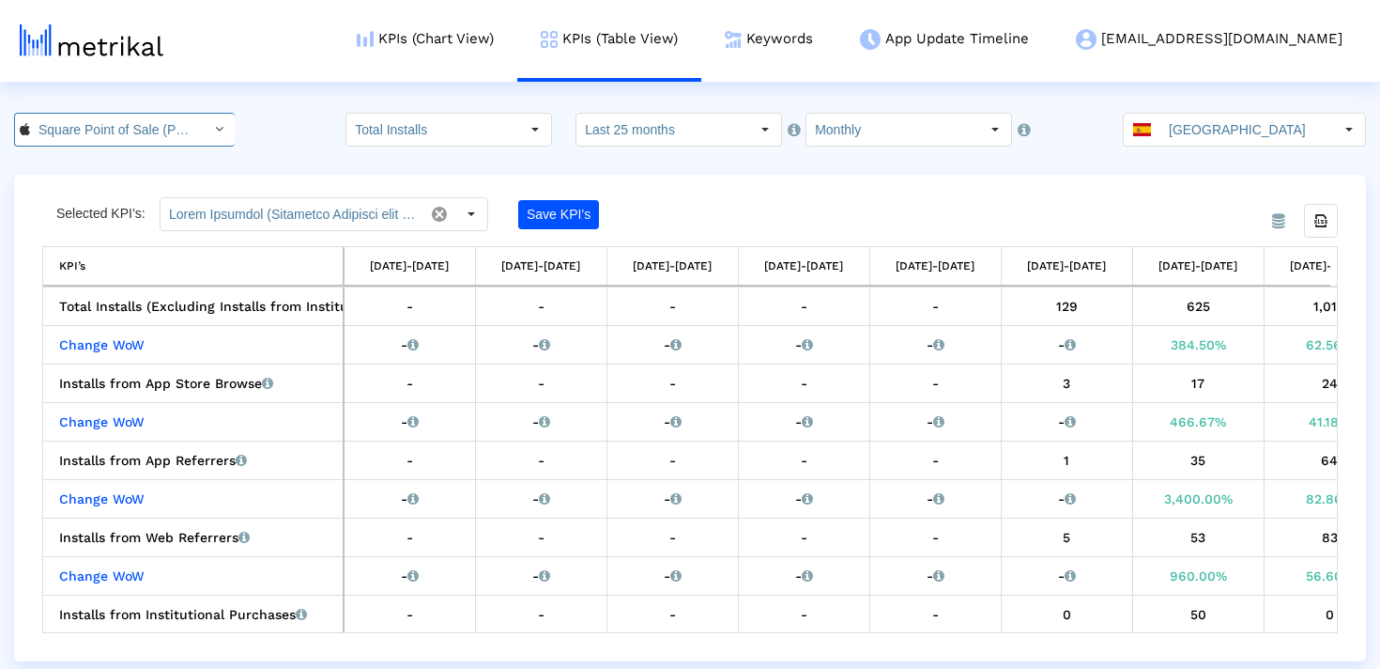
click at [158, 122] on input "Square Point of Sale (POS) < 335393788 >" at bounding box center [114, 130] width 169 height 32
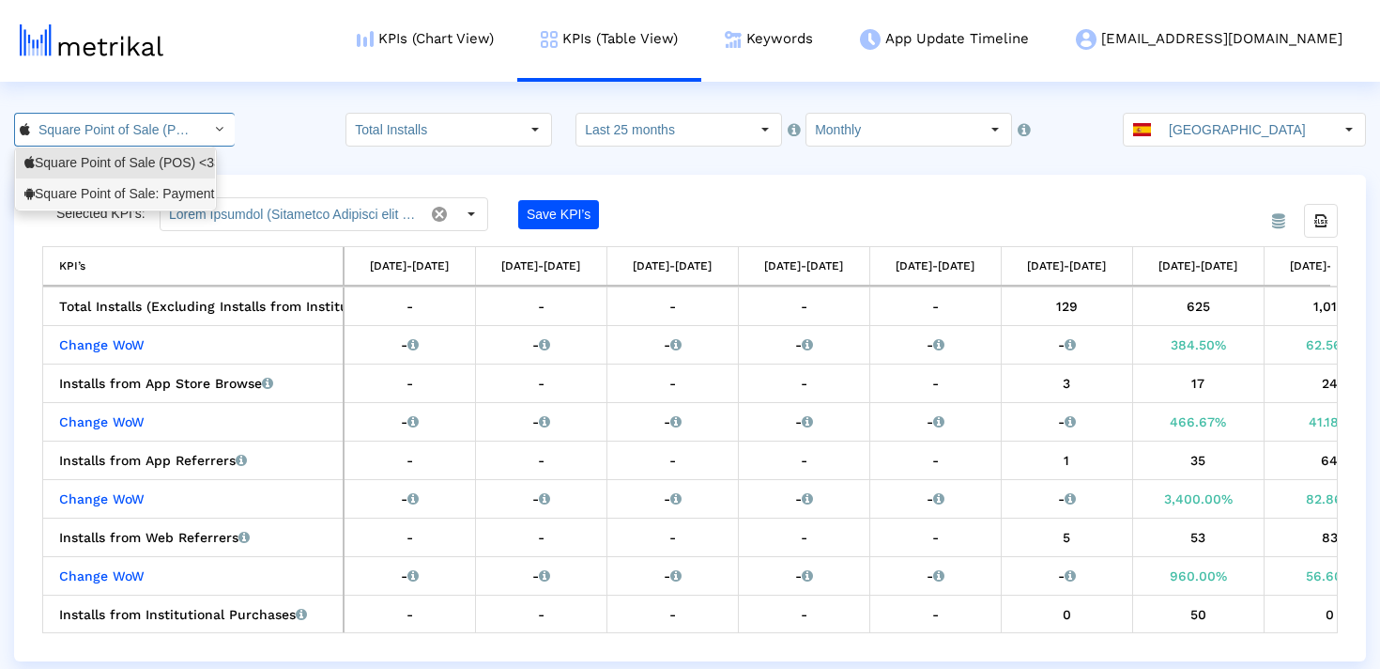
click at [146, 192] on div "Square Point of Sale: Payment <com.squareup>" at bounding box center [115, 194] width 182 height 18
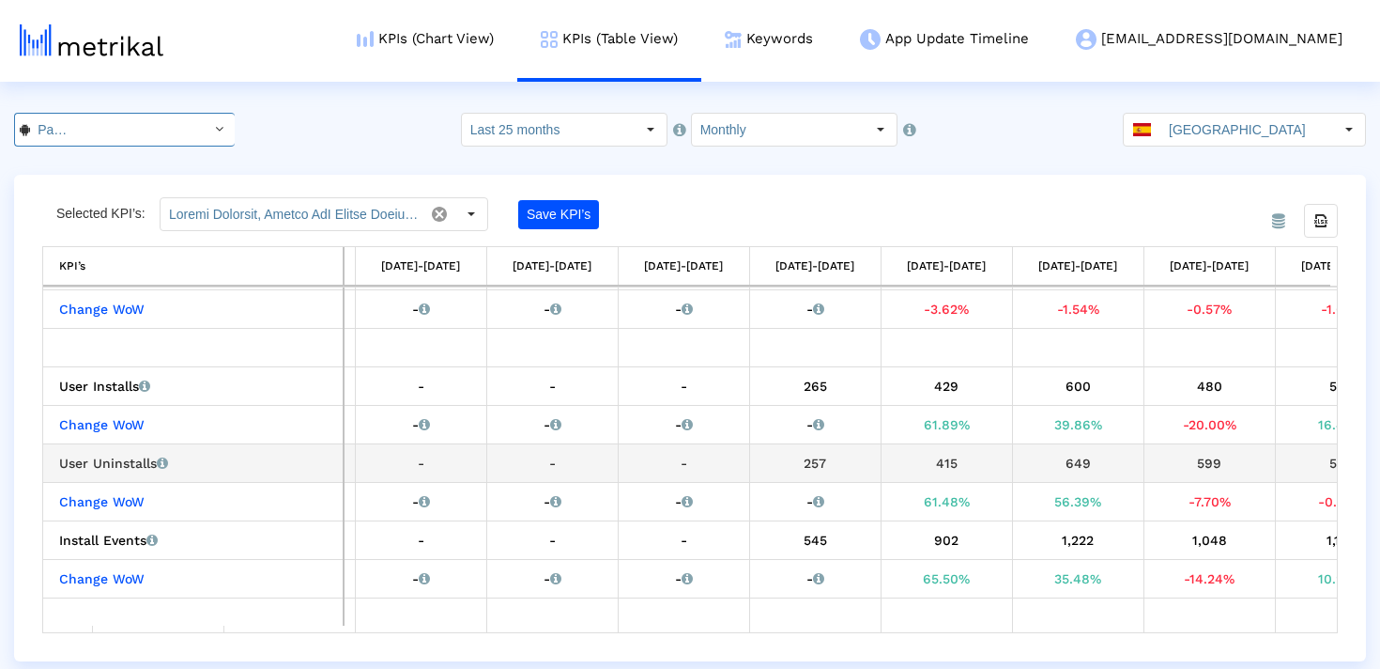
scroll to position [113, 1270]
